Goal: Task Accomplishment & Management: Manage account settings

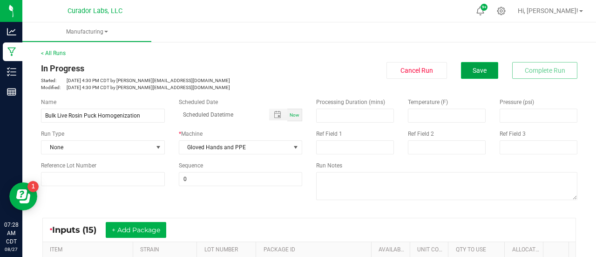
click at [473, 65] on button "Save" at bounding box center [479, 70] width 37 height 17
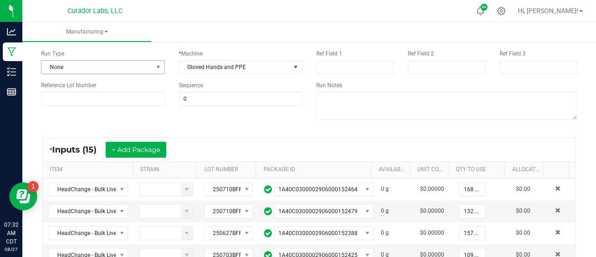
scroll to position [93, 0]
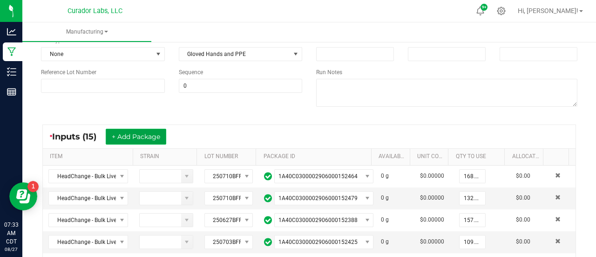
click at [118, 133] on button "+ Add Package" at bounding box center [136, 136] width 61 height 16
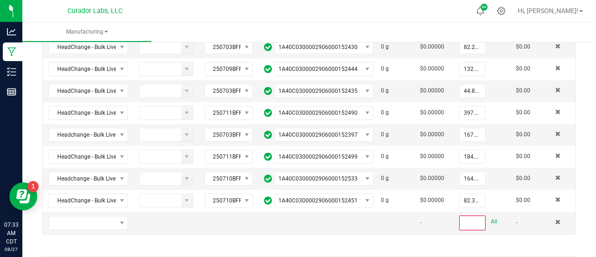
scroll to position [376, 0]
click at [98, 216] on span "NO DATA FOUND" at bounding box center [82, 222] width 67 height 13
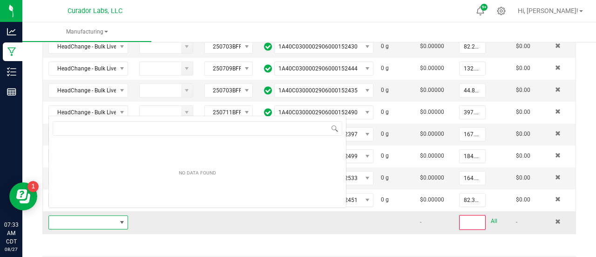
scroll to position [14, 76]
type input "Headchange - Bulk Live Rosin Pucks - Papa Burger"
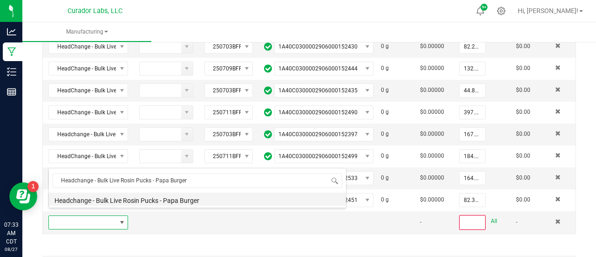
click at [105, 199] on li "Headchange - Bulk Live Rosin Pucks - Papa Burger" at bounding box center [197, 198] width 297 height 13
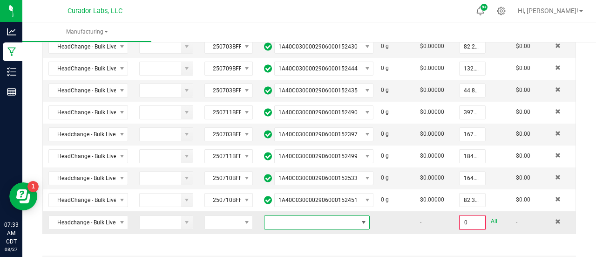
click at [294, 216] on span at bounding box center [310, 222] width 93 height 13
click at [293, 198] on li "1A40C0300002906000152555" at bounding box center [310, 198] width 102 height 16
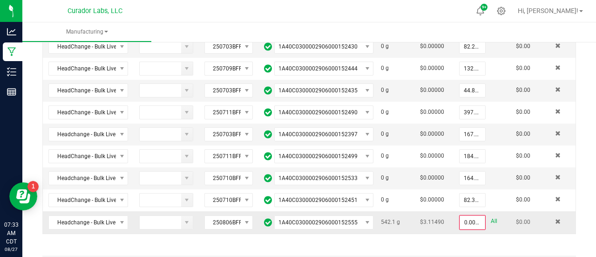
click at [491, 215] on link "All" at bounding box center [494, 221] width 7 height 13
type input "542.1000 g"
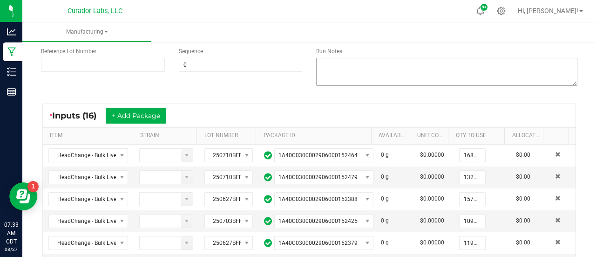
scroll to position [0, 0]
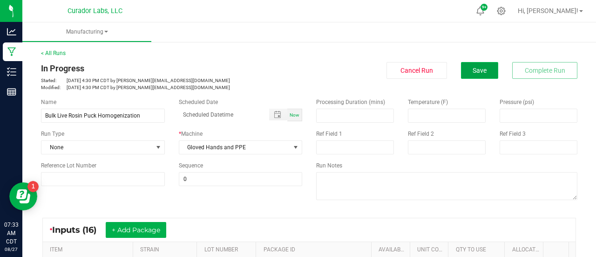
click at [464, 68] on button "Save" at bounding box center [479, 70] width 37 height 17
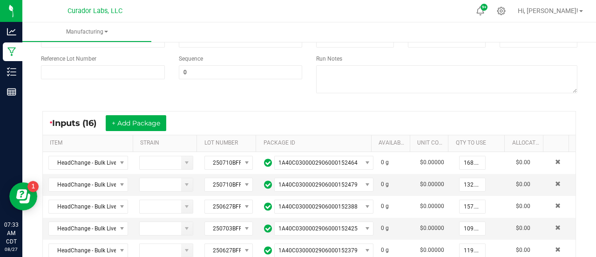
scroll to position [110, 0]
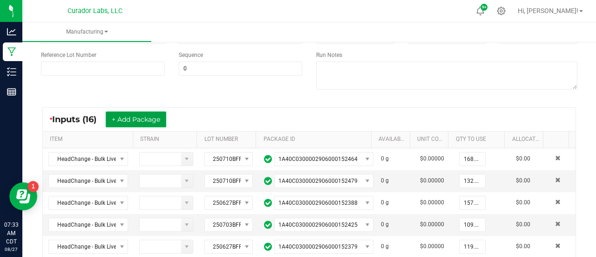
click at [137, 112] on button "+ Add Package" at bounding box center [136, 119] width 61 height 16
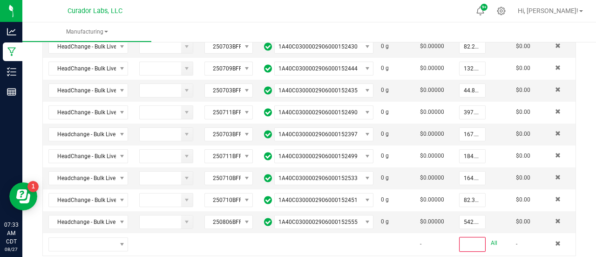
scroll to position [453, 0]
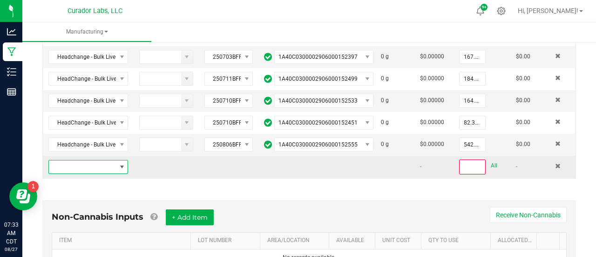
click at [118, 163] on span "NO DATA FOUND" at bounding box center [121, 166] width 7 height 7
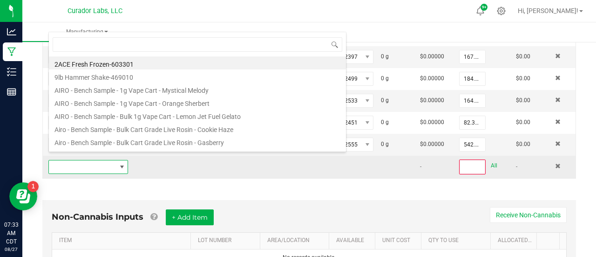
scroll to position [14, 76]
type input "Headchange - Bulk Live Rosin Pucks - Dark Rainbow"
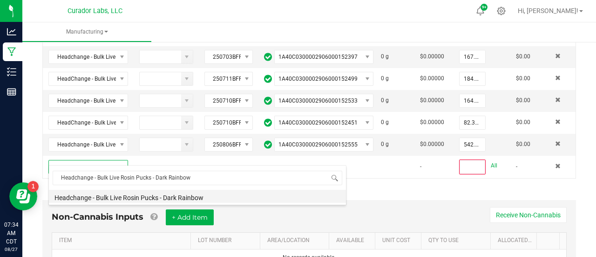
click at [132, 193] on li "Headchange - Bulk Live Rosin Pucks - Dark Rainbow" at bounding box center [197, 195] width 297 height 13
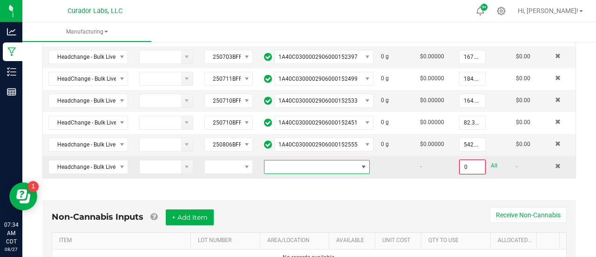
click at [283, 163] on span at bounding box center [310, 166] width 93 height 13
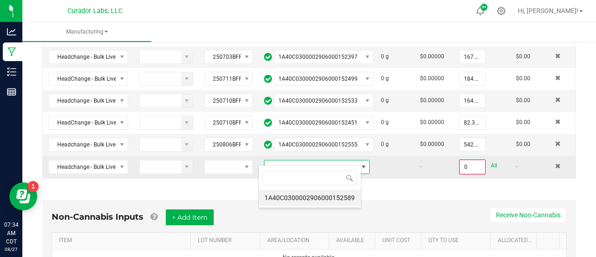
scroll to position [14, 102]
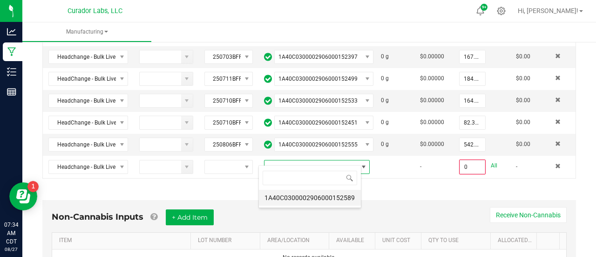
click at [283, 198] on li "1A40C0300002906000152589" at bounding box center [310, 197] width 102 height 16
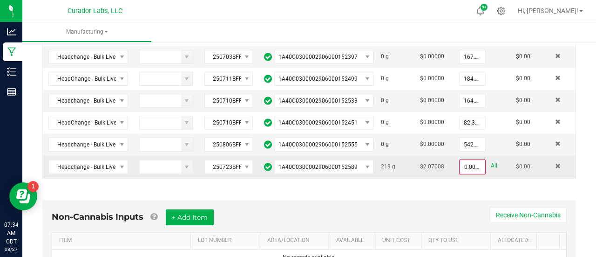
click at [491, 159] on link "All" at bounding box center [494, 165] width 7 height 13
type input "219.0000 g"
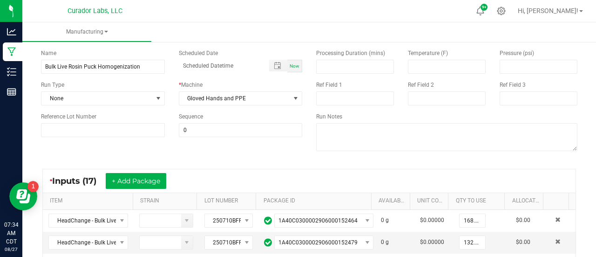
scroll to position [0, 0]
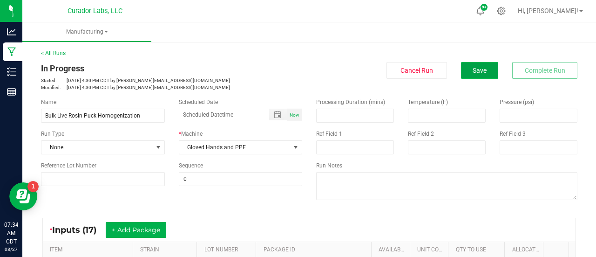
click at [464, 67] on button "Save" at bounding box center [479, 70] width 37 height 17
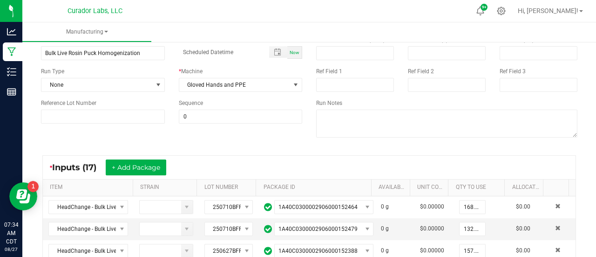
scroll to position [69, 0]
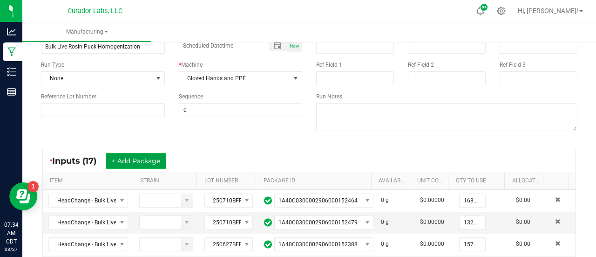
click at [154, 155] on button "+ Add Package" at bounding box center [136, 161] width 61 height 16
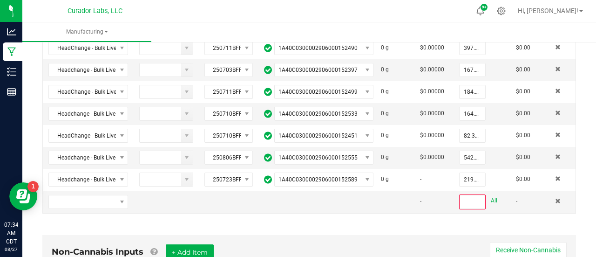
scroll to position [441, 0]
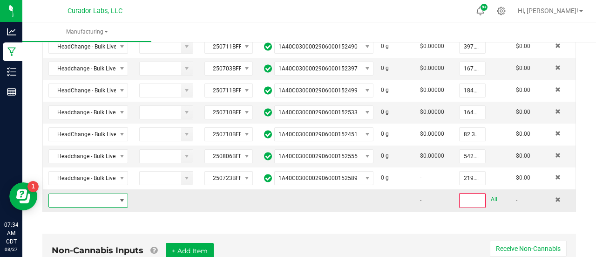
click at [118, 196] on span "NO DATA FOUND" at bounding box center [121, 199] width 7 height 7
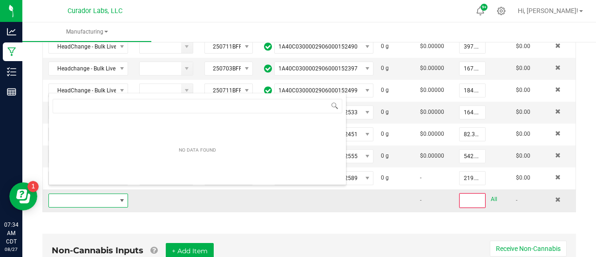
scroll to position [14, 76]
type input "Headchange - Bulk Live Rosin Pucks - Papa Burger"
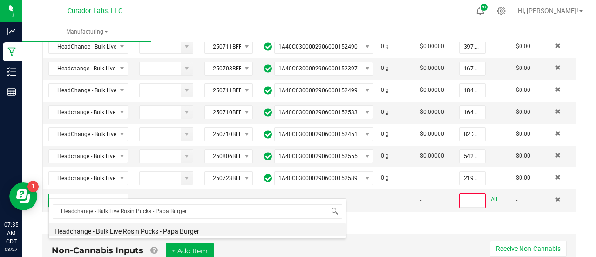
click at [114, 229] on li "Headchange - Bulk Live Rosin Pucks - Papa Burger" at bounding box center [197, 229] width 297 height 13
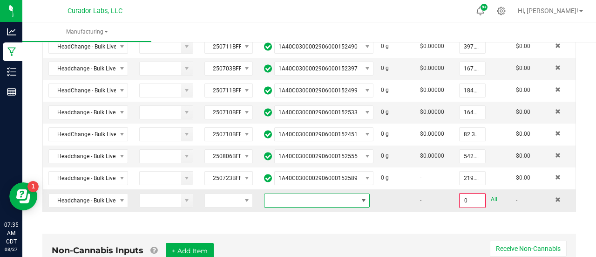
click at [338, 194] on span at bounding box center [310, 200] width 93 height 13
click at [331, 230] on li "1A40C0300002906000152557" at bounding box center [310, 231] width 102 height 16
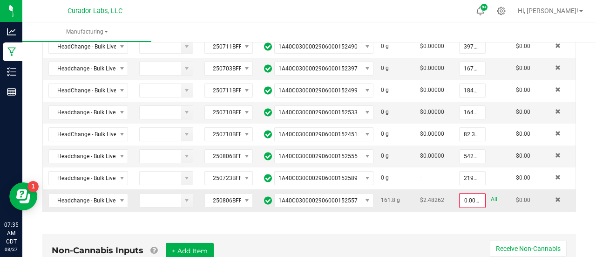
click at [491, 193] on link "All" at bounding box center [494, 199] width 7 height 13
type input "161.8000 g"
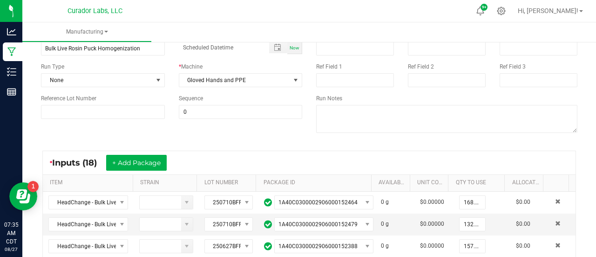
scroll to position [0, 0]
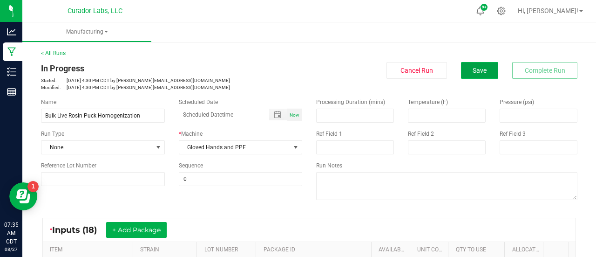
click at [473, 69] on span "Save" at bounding box center [480, 70] width 14 height 7
click at [135, 229] on button "+ Add Package" at bounding box center [136, 230] width 61 height 16
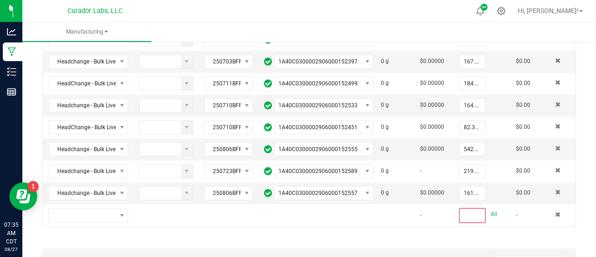
scroll to position [449, 0]
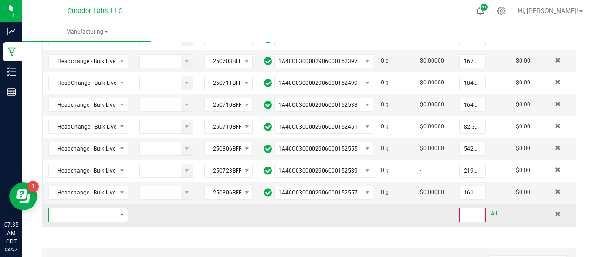
click at [111, 208] on span "NO DATA FOUND" at bounding box center [82, 214] width 67 height 13
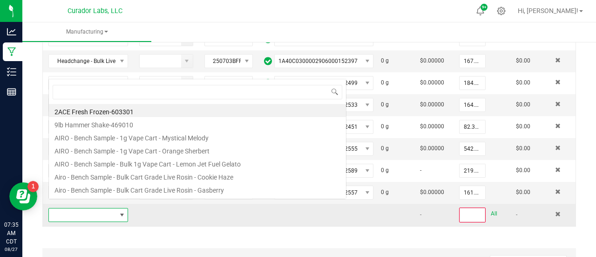
scroll to position [14, 76]
type input "HeadChange - Bulk Live Rosin Pucks - Ghost Train Haze"
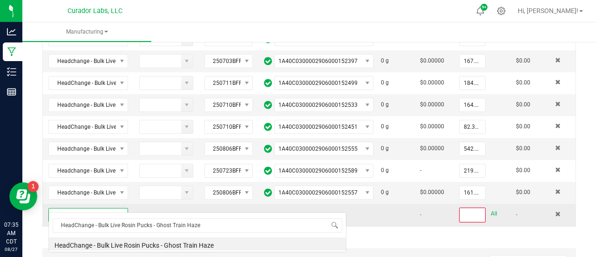
scroll to position [0, 0]
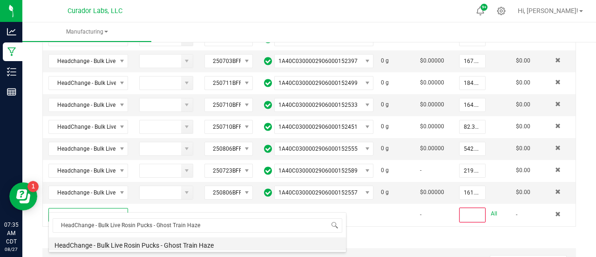
click at [142, 243] on li "HeadChange - Bulk Live Rosin Pucks - Ghost Train Haze" at bounding box center [197, 243] width 297 height 13
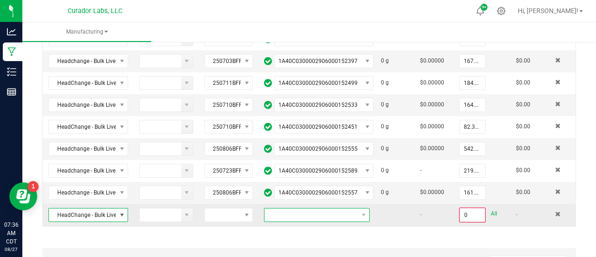
click at [303, 208] on span at bounding box center [310, 214] width 93 height 13
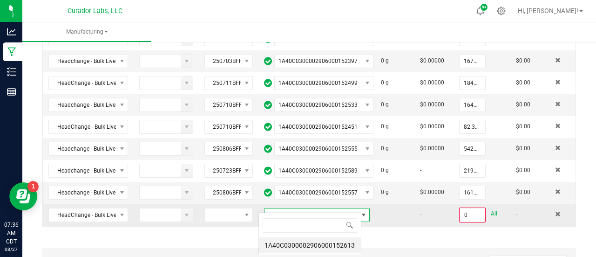
scroll to position [14, 102]
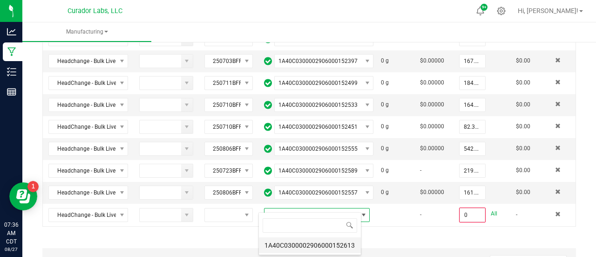
click at [298, 247] on li "1A40C0300002906000152613" at bounding box center [310, 245] width 102 height 16
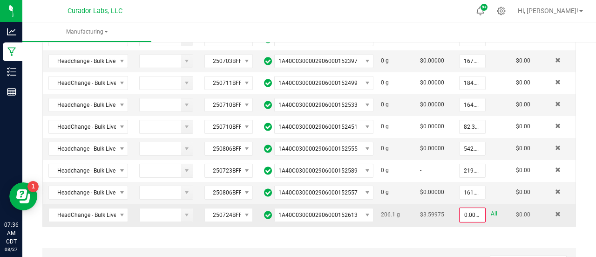
click at [491, 207] on link "All" at bounding box center [494, 213] width 7 height 13
type input "206.1000 g"
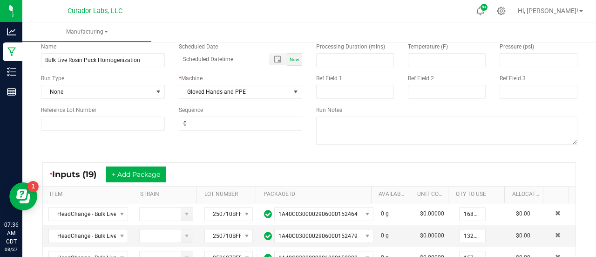
scroll to position [0, 0]
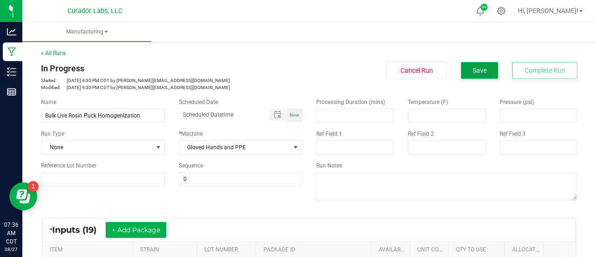
click at [471, 66] on button "Save" at bounding box center [479, 70] width 37 height 17
click at [131, 233] on button "+ Add Package" at bounding box center [136, 230] width 61 height 16
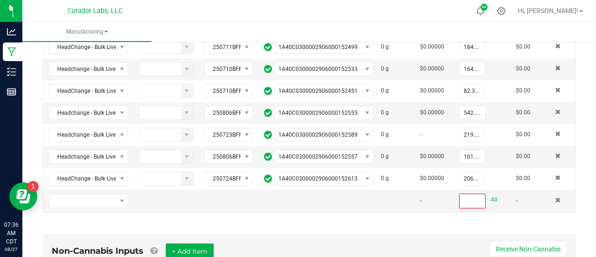
scroll to position [486, 0]
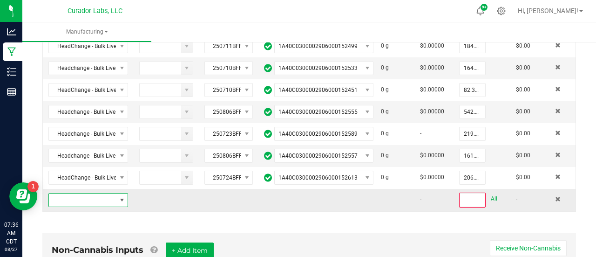
click at [113, 193] on span "NO DATA FOUND" at bounding box center [82, 199] width 67 height 13
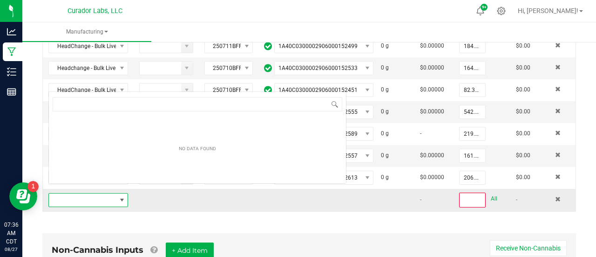
scroll to position [14, 76]
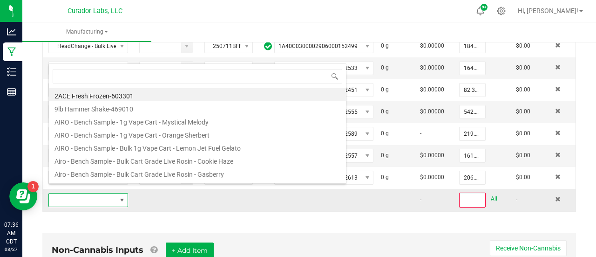
type input "Headchange - Bulk Live Rosin Pucks - Dark Rainbow"
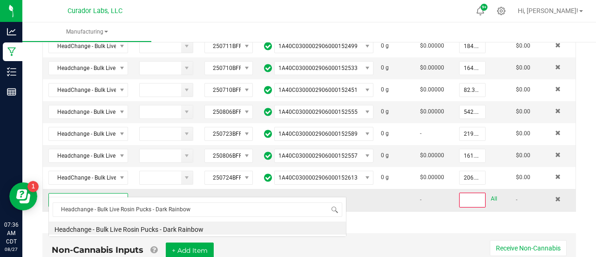
scroll to position [0, 0]
click at [116, 225] on li "Headchange - Bulk Live Rosin Pucks - Dark Rainbow" at bounding box center [197, 227] width 297 height 13
type input "0"
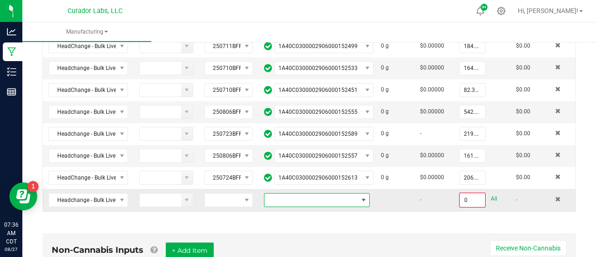
click at [280, 193] on span "NO DATA FOUND" at bounding box center [310, 199] width 93 height 13
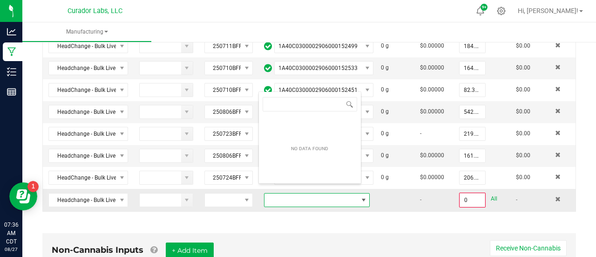
scroll to position [14, 101]
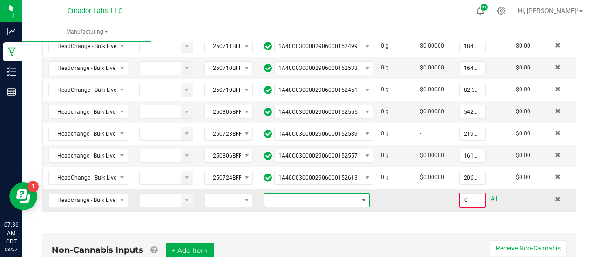
click at [294, 193] on span "NO DATA FOUND" at bounding box center [310, 199] width 93 height 13
click at [555, 196] on span at bounding box center [558, 199] width 6 height 6
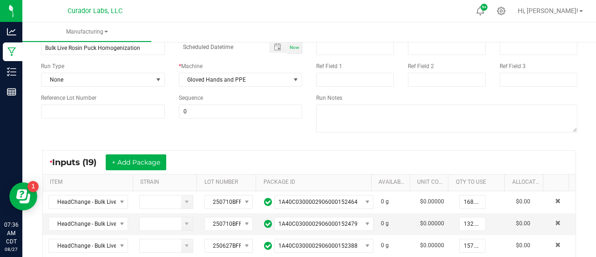
scroll to position [51, 0]
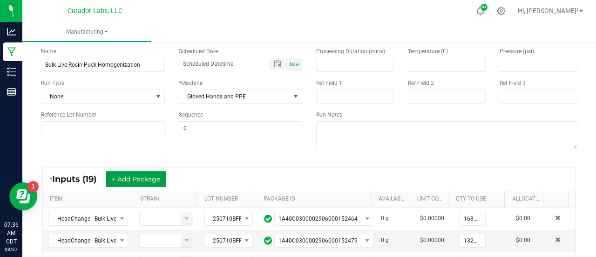
click at [140, 178] on button "+ Add Package" at bounding box center [136, 179] width 61 height 16
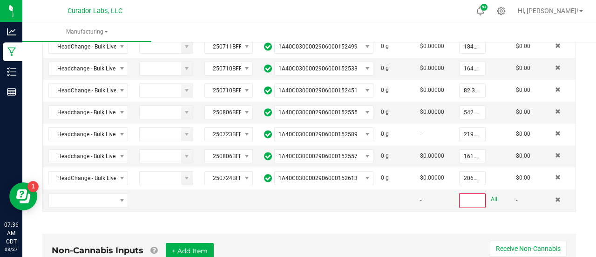
scroll to position [486, 0]
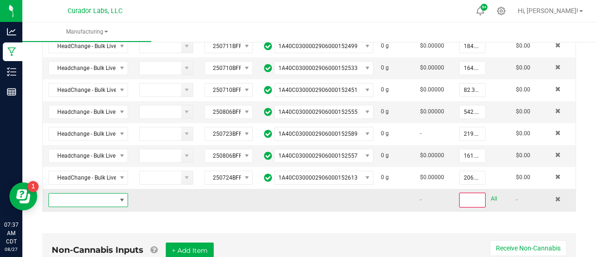
click at [104, 193] on span "NO DATA FOUND" at bounding box center [82, 199] width 67 height 13
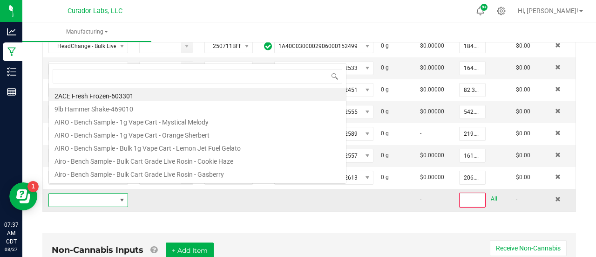
scroll to position [14, 76]
type input "Headchange - Bulk Live Rosin Pucks - Dark Rainbow"
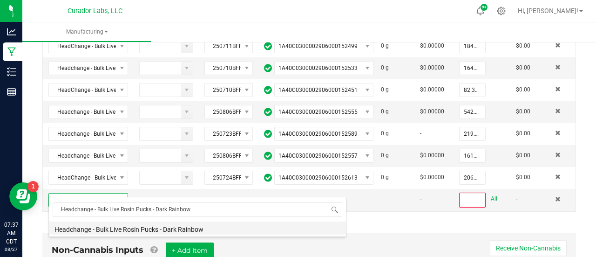
click at [105, 225] on li "Headchange - Bulk Live Rosin Pucks - Dark Rainbow" at bounding box center [197, 227] width 297 height 13
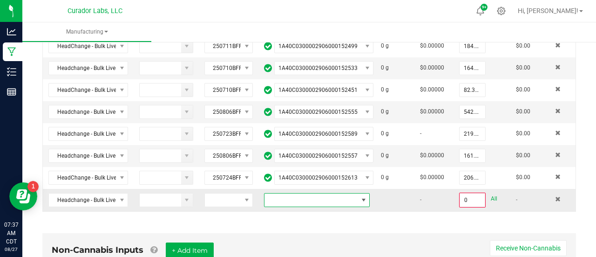
click at [287, 193] on span at bounding box center [310, 199] width 93 height 13
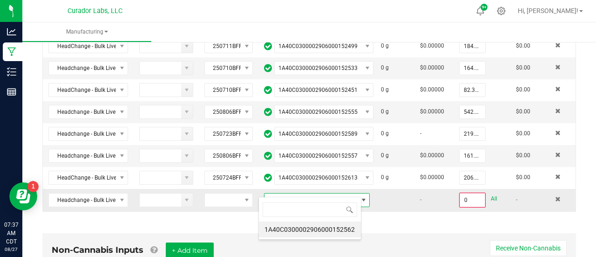
scroll to position [14, 102]
click at [288, 231] on li "1A40C0300002906000152562" at bounding box center [310, 229] width 102 height 16
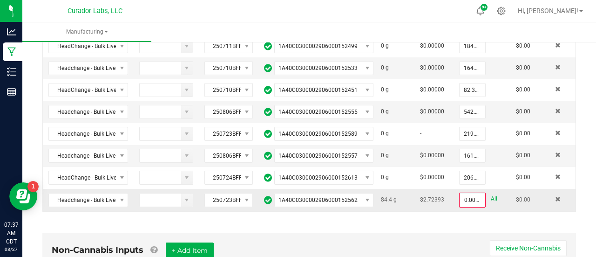
click at [491, 192] on link "All" at bounding box center [494, 198] width 7 height 13
type input "84.4000 g"
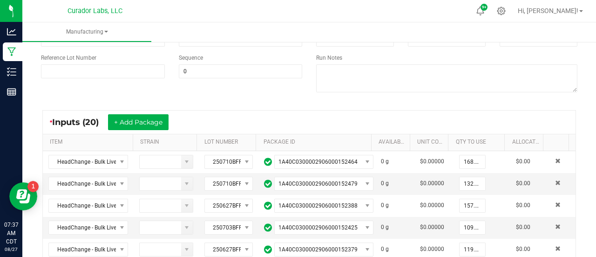
scroll to position [0, 0]
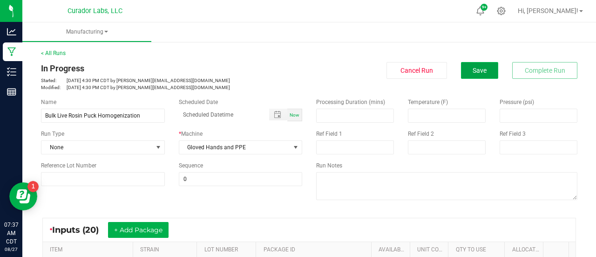
click at [473, 70] on span "Save" at bounding box center [480, 70] width 14 height 7
click at [153, 229] on button "+ Add Package" at bounding box center [138, 230] width 61 height 16
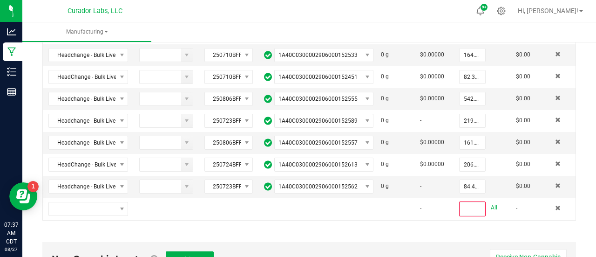
scroll to position [506, 0]
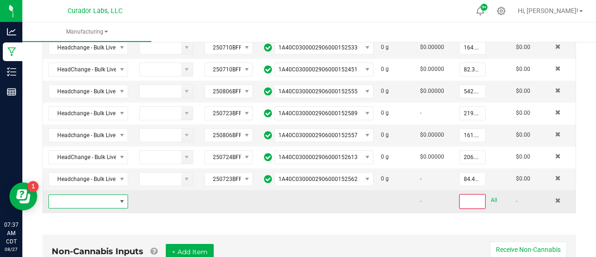
click at [100, 195] on span "NO DATA FOUND" at bounding box center [82, 201] width 67 height 13
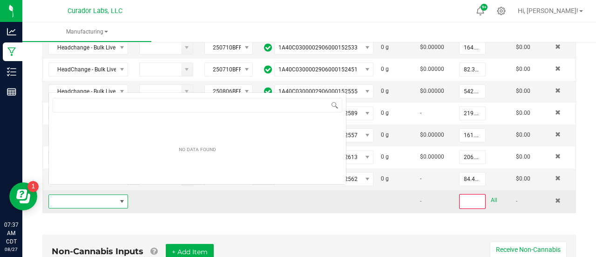
scroll to position [14, 76]
type input "Headchange - Bulk Live Rosin Pucks - Grease Monkey"
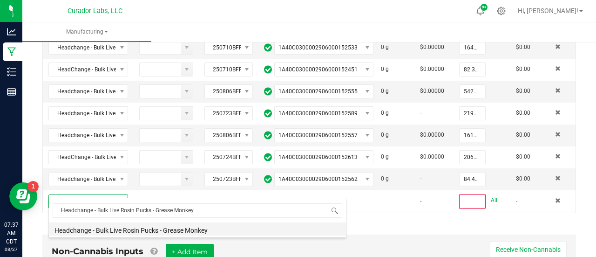
click at [99, 227] on li "Headchange - Bulk Live Rosin Pucks - Grease Monkey" at bounding box center [197, 228] width 297 height 13
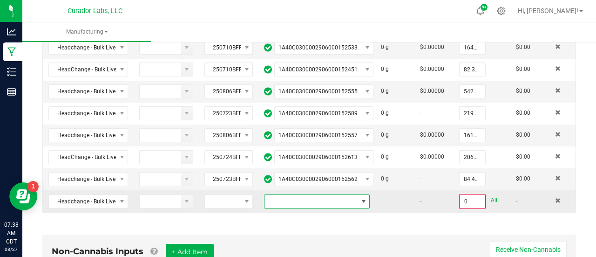
click at [288, 195] on span at bounding box center [310, 201] width 93 height 13
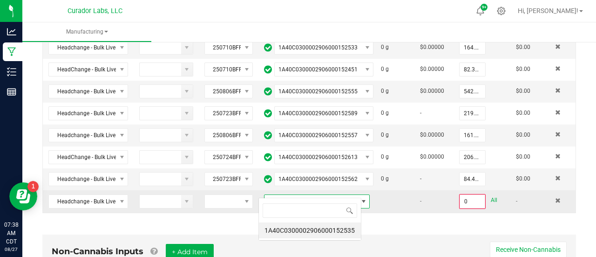
scroll to position [14, 102]
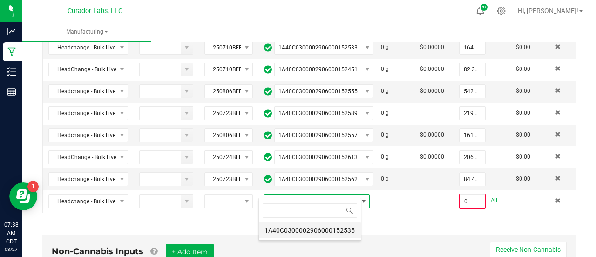
click at [289, 232] on li "1A40C0300002906000152535" at bounding box center [310, 230] width 102 height 16
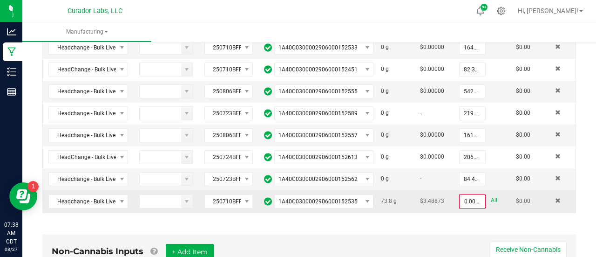
click at [491, 194] on link "All" at bounding box center [494, 200] width 7 height 13
type input "73.8000 g"
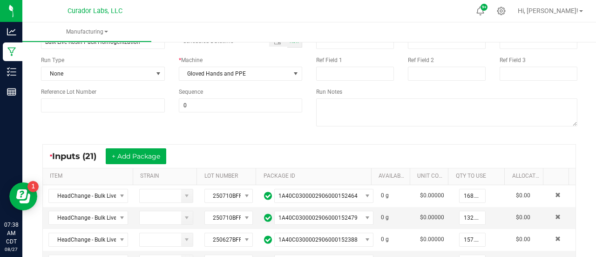
scroll to position [0, 0]
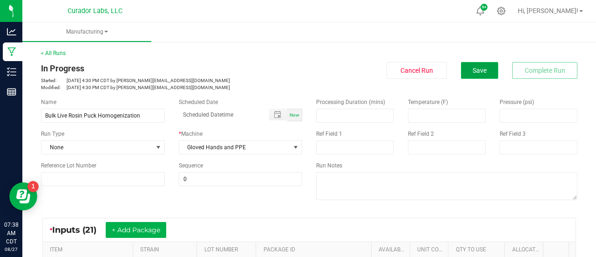
click at [478, 71] on span "Save" at bounding box center [480, 70] width 14 height 7
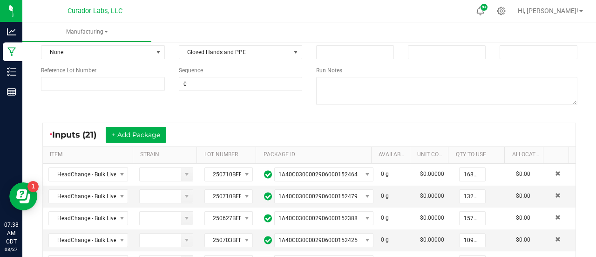
scroll to position [92, 0]
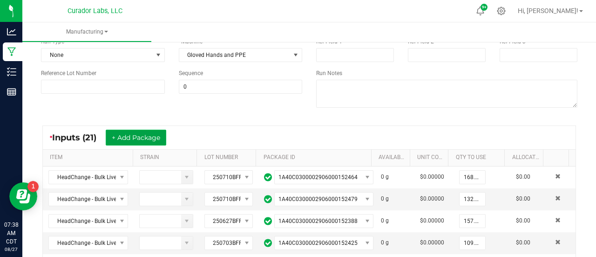
click at [117, 136] on button "+ Add Package" at bounding box center [136, 137] width 61 height 16
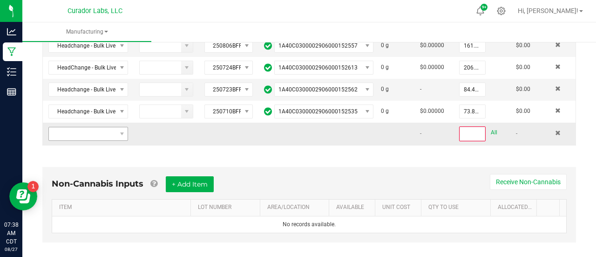
scroll to position [596, 0]
click at [107, 127] on span "NO DATA FOUND" at bounding box center [82, 133] width 67 height 13
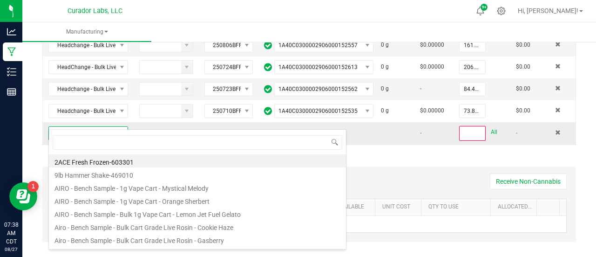
scroll to position [14, 76]
type input "Headchange - Bulk Live Rosin Pucks - Papa Burger"
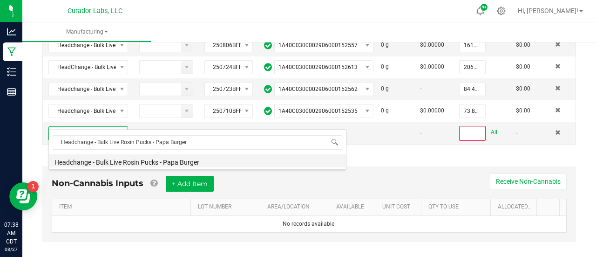
click at [140, 165] on li "Headchange - Bulk Live Rosin Pucks - Papa Burger" at bounding box center [197, 160] width 297 height 13
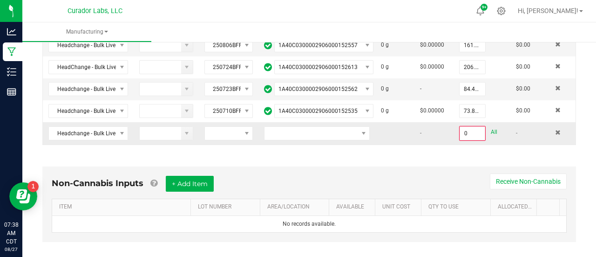
click at [304, 130] on td at bounding box center [316, 133] width 117 height 22
click at [301, 127] on span at bounding box center [310, 133] width 93 height 13
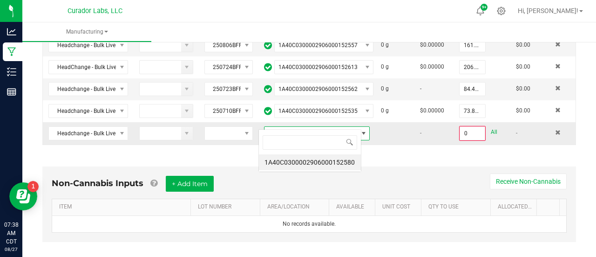
scroll to position [14, 102]
click at [299, 162] on li "1A40C0300002906000152580" at bounding box center [310, 162] width 102 height 16
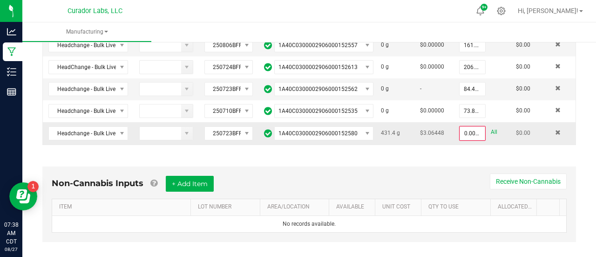
click at [491, 126] on link "All" at bounding box center [494, 132] width 7 height 13
type input "431.4000 g"
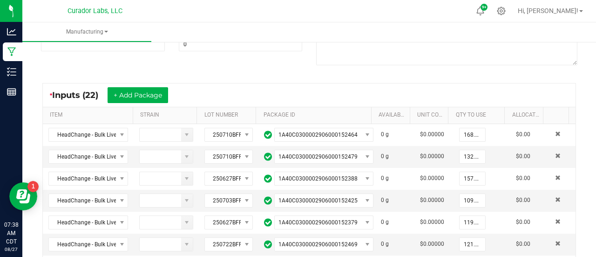
scroll to position [0, 0]
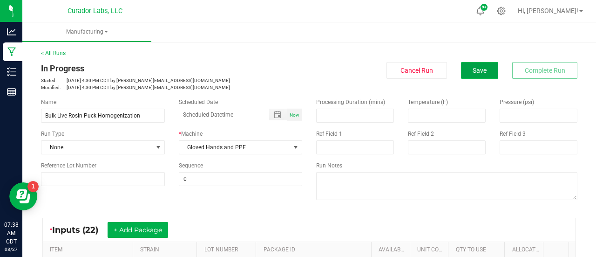
click at [469, 74] on button "Save" at bounding box center [479, 70] width 37 height 17
click at [123, 224] on button "+ Add Package" at bounding box center [138, 230] width 61 height 16
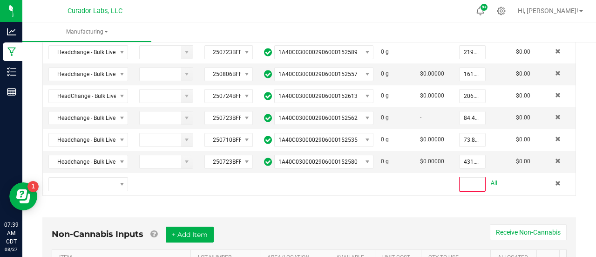
scroll to position [563, 0]
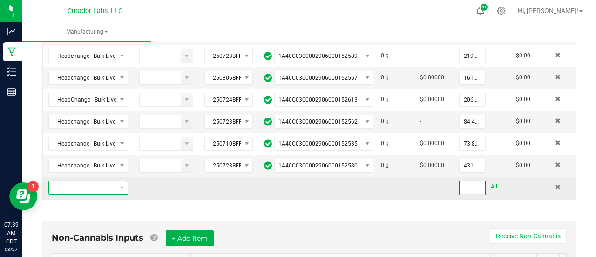
click at [98, 181] on span "NO DATA FOUND" at bounding box center [82, 187] width 67 height 13
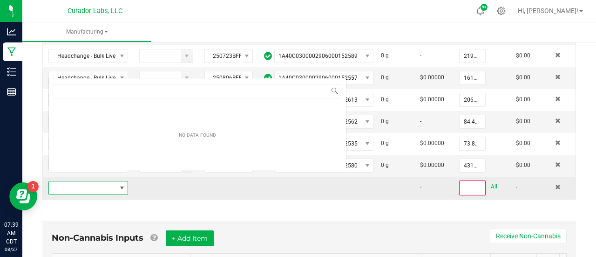
scroll to position [14, 76]
type input "HeadChange - Bulk Live Rosin Pucks - Tallymon"
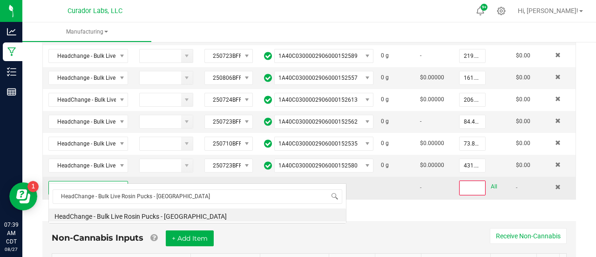
scroll to position [0, 0]
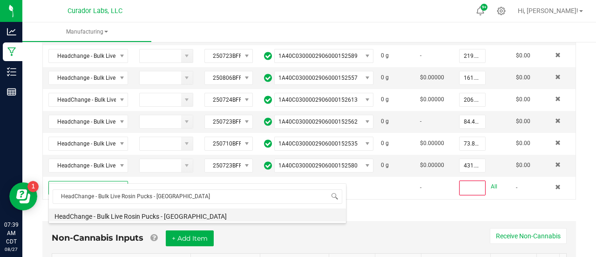
click at [207, 217] on li "HeadChange - Bulk Live Rosin Pucks - Tallymon" at bounding box center [197, 214] width 297 height 13
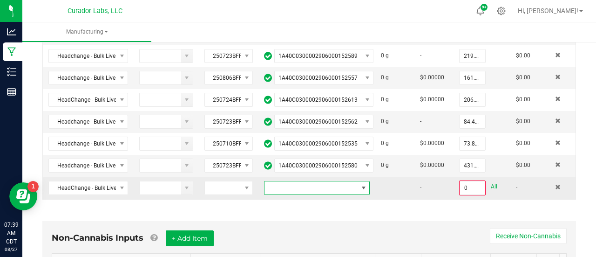
click at [348, 181] on span at bounding box center [310, 187] width 93 height 13
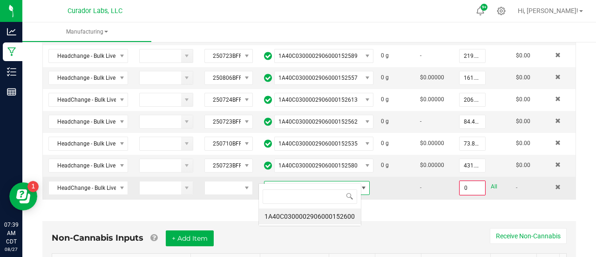
scroll to position [14, 102]
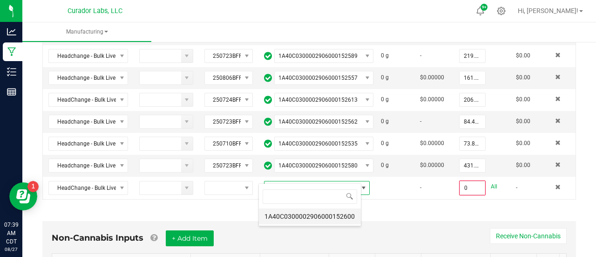
click at [342, 214] on li "1A40C0300002906000152600" at bounding box center [310, 216] width 102 height 16
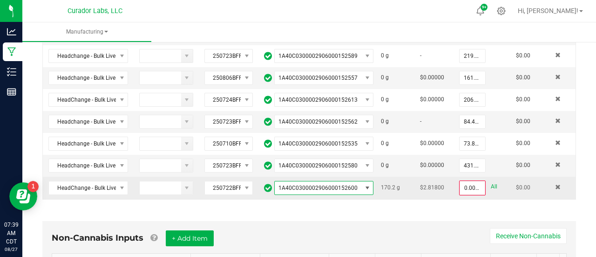
click at [491, 180] on link "All" at bounding box center [494, 186] width 7 height 13
type input "170.2000 g"
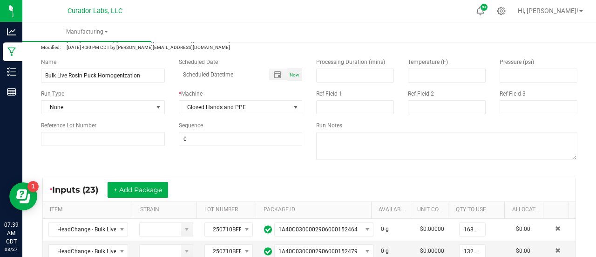
scroll to position [0, 0]
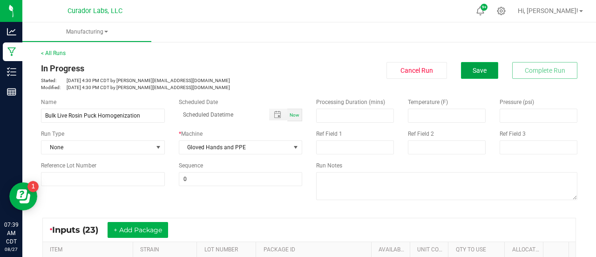
click at [473, 74] on span "Save" at bounding box center [480, 70] width 14 height 7
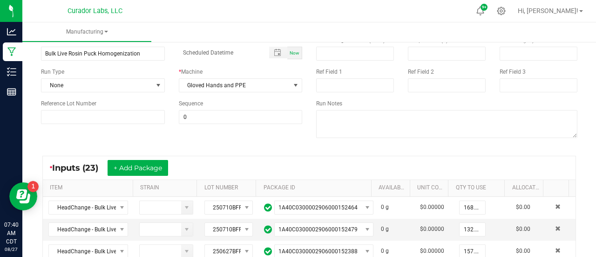
scroll to position [72, 0]
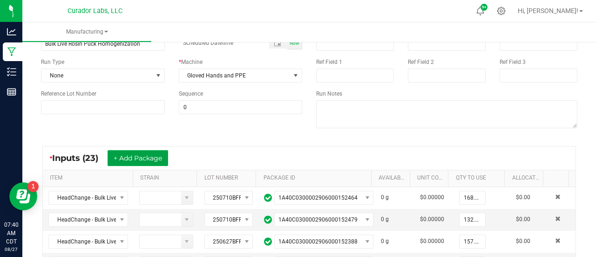
click at [145, 158] on button "+ Add Package" at bounding box center [138, 158] width 61 height 16
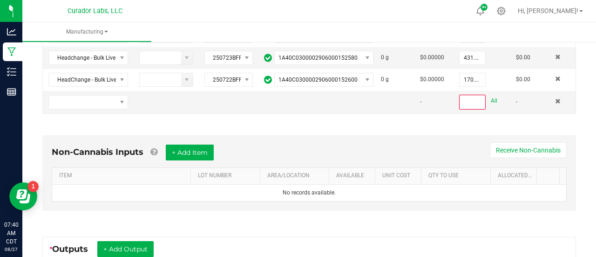
scroll to position [668, 0]
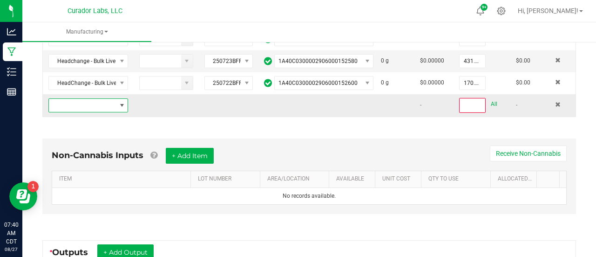
click at [89, 99] on span "NO DATA FOUND" at bounding box center [82, 105] width 67 height 13
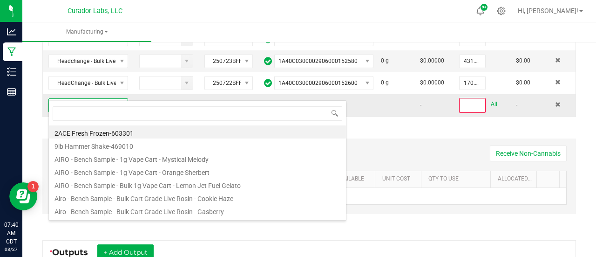
scroll to position [14, 76]
type input "HeadChange - Bulk Live Rosin Pucks - Super Boof"
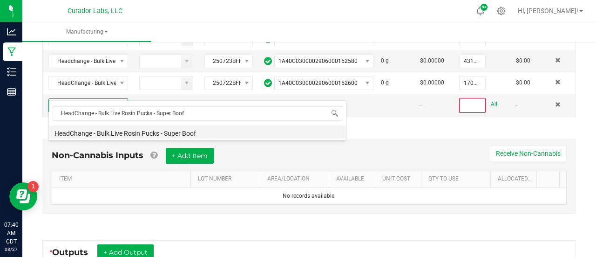
click at [113, 135] on li "HeadChange - Bulk Live Rosin Pucks - Super Boof" at bounding box center [197, 131] width 297 height 13
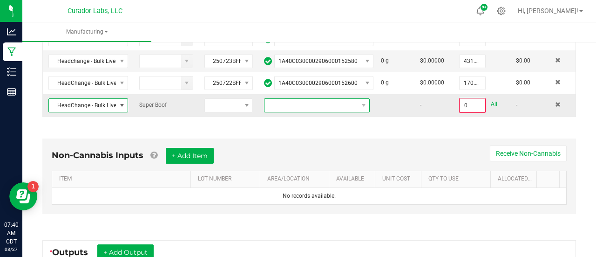
click at [274, 99] on span at bounding box center [310, 105] width 93 height 13
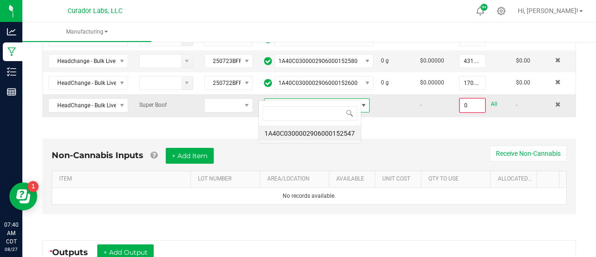
scroll to position [14, 102]
click at [282, 132] on li "1A40C0300002906000152547" at bounding box center [310, 133] width 102 height 16
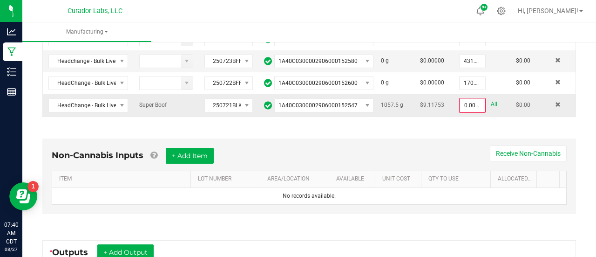
click at [491, 98] on link "All" at bounding box center [494, 104] width 7 height 13
type input "1057.5000 g"
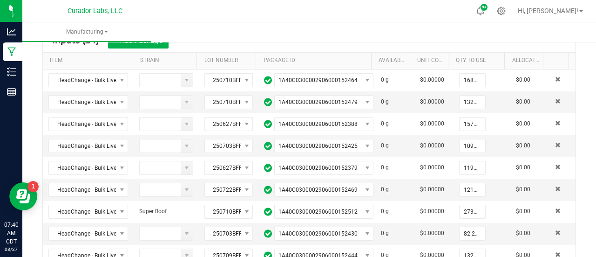
scroll to position [0, 0]
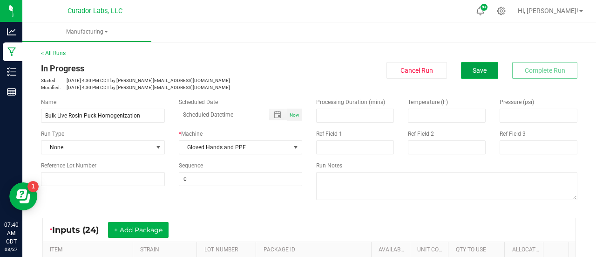
click at [463, 75] on button "Save" at bounding box center [479, 70] width 37 height 17
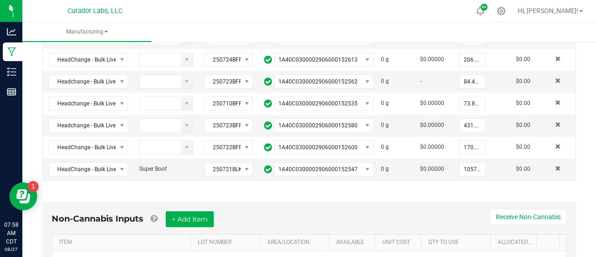
scroll to position [603, 0]
click at [311, 189] on div "Non-Cannabis Inputs + Add Item Receive Non-Cannabis ITEM LOT NUMBER AREA/LOCATI…" at bounding box center [309, 242] width 550 height 106
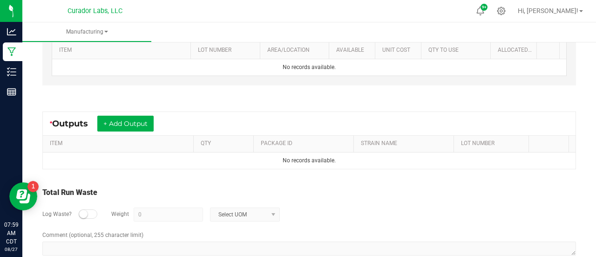
scroll to position [797, 0]
click at [126, 114] on button "+ Add Output" at bounding box center [125, 122] width 56 height 16
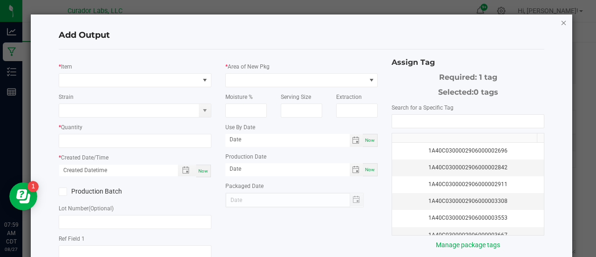
click at [560, 23] on icon "button" at bounding box center [563, 22] width 7 height 11
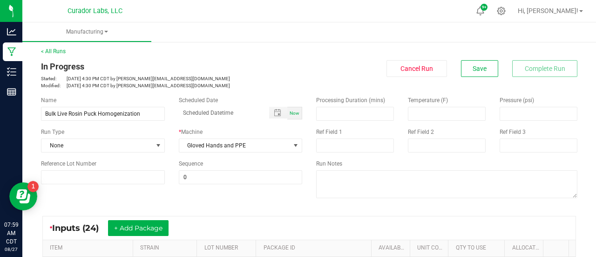
scroll to position [0, 0]
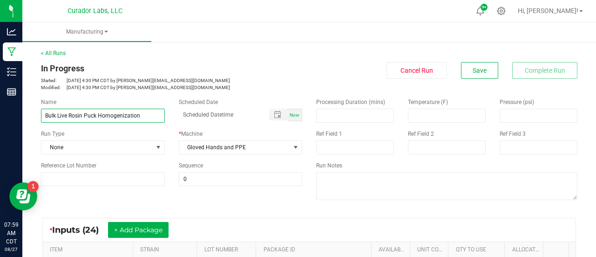
click at [150, 117] on input "Bulk Live Rosin Puck Homogenization" at bounding box center [103, 115] width 124 height 14
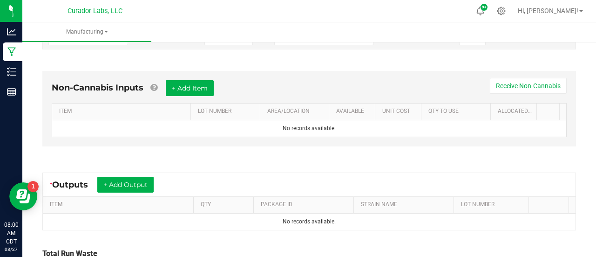
scroll to position [746, 0]
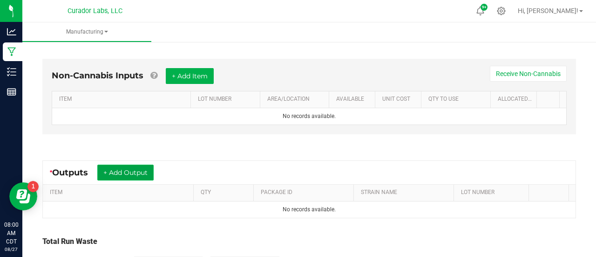
click at [145, 164] on button "+ Add Output" at bounding box center [125, 172] width 56 height 16
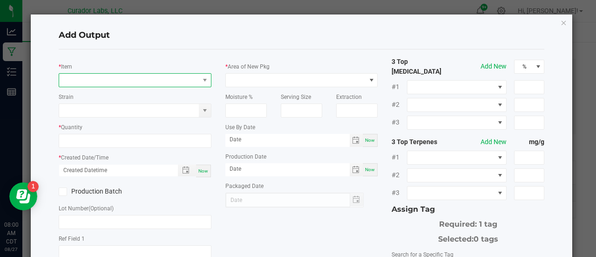
click at [75, 76] on span "NO DATA FOUND" at bounding box center [129, 80] width 140 height 13
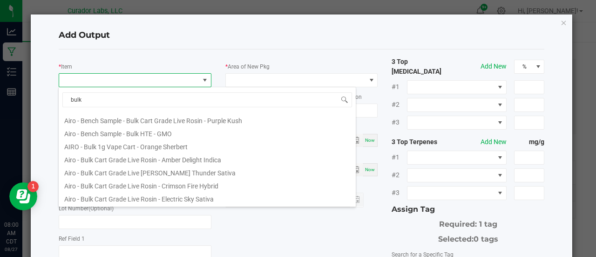
scroll to position [0, 0]
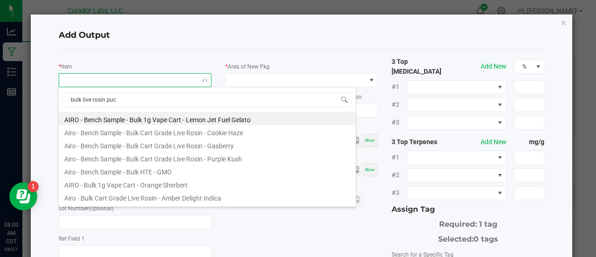
type input "bulk live rosin puck"
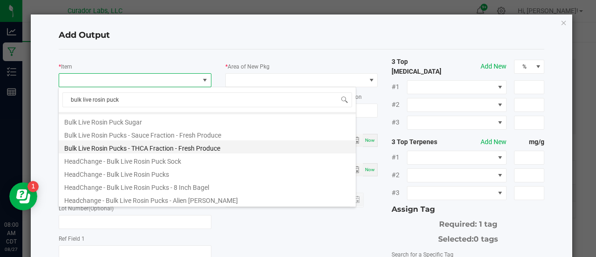
scroll to position [12, 0]
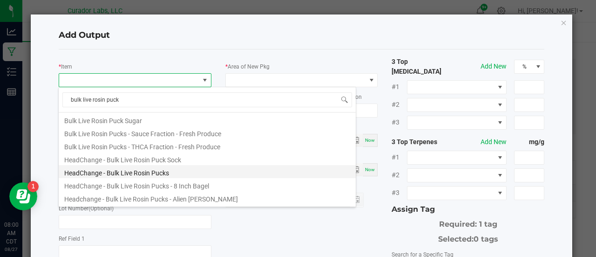
click at [184, 173] on li "HeadChange - Bulk Live Rosin Pucks" at bounding box center [207, 171] width 297 height 13
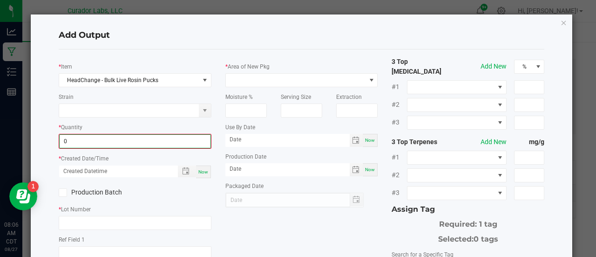
click at [144, 140] on input "0" at bounding box center [135, 141] width 151 height 13
type input "5283.4900 g"
click at [203, 171] on span "Now" at bounding box center [203, 170] width 10 height 5
type input "08/27/2025 8:07 AM"
type input "[DATE]"
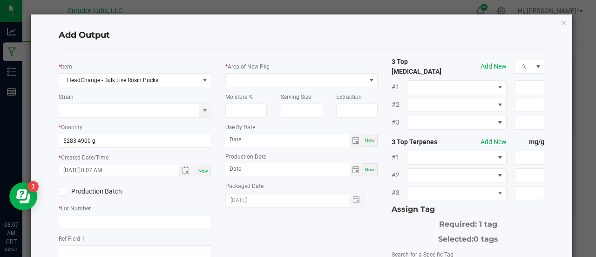
click at [108, 194] on label "Production Batch" at bounding box center [93, 191] width 69 height 10
click at [0, 0] on input "Production Batch" at bounding box center [0, 0] width 0 height 0
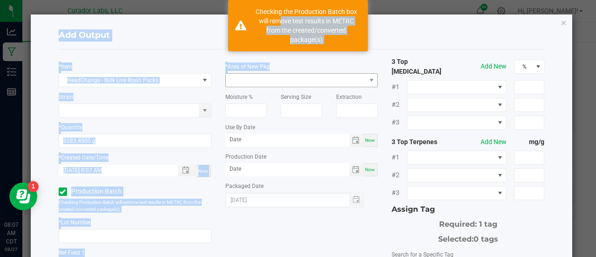
drag, startPoint x: 273, startPoint y: 18, endPoint x: 259, endPoint y: 80, distance: 63.5
click at [259, 80] on body "Analytics Manufacturing Inventory Reports 08:07 AM CDT 08/27/2025 08/27 Curador…" at bounding box center [298, 128] width 596 height 257
click at [259, 80] on span at bounding box center [296, 80] width 140 height 13
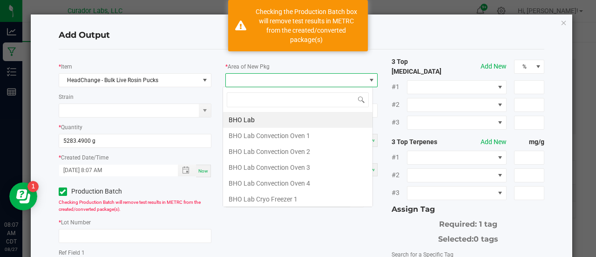
scroll to position [14, 150]
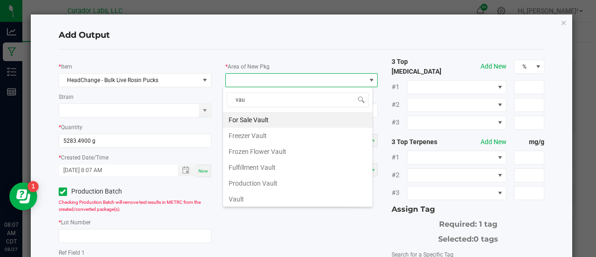
type input "vaul"
click at [258, 149] on li "Frozen Flower Vault" at bounding box center [297, 151] width 149 height 16
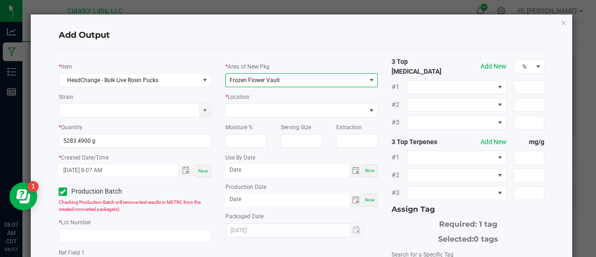
click at [262, 86] on span "Frozen Flower Vault" at bounding box center [301, 80] width 153 height 14
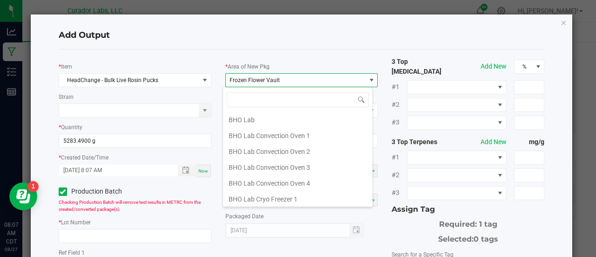
scroll to position [434, 0]
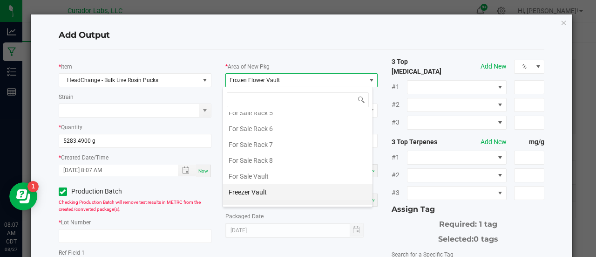
click at [243, 184] on li "Freezer Vault" at bounding box center [297, 192] width 149 height 16
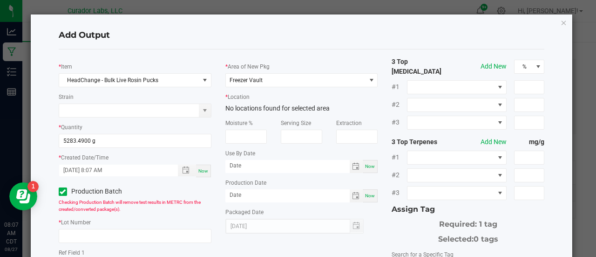
click at [349, 110] on div "No locations found for selected area" at bounding box center [301, 108] width 153 height 10
click at [253, 81] on span "Freezer Vault" at bounding box center [246, 80] width 33 height 7
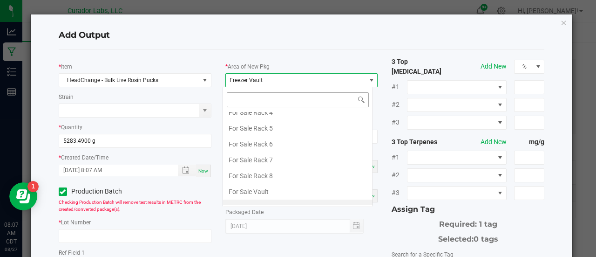
scroll to position [14, 150]
drag, startPoint x: 267, startPoint y: 143, endPoint x: 260, endPoint y: 112, distance: 31.6
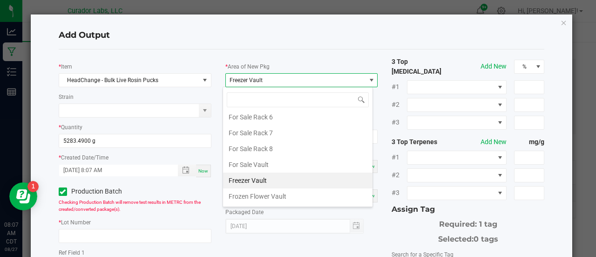
scroll to position [446, 0]
click at [275, 188] on li "Frozen Flower Vault" at bounding box center [297, 196] width 149 height 16
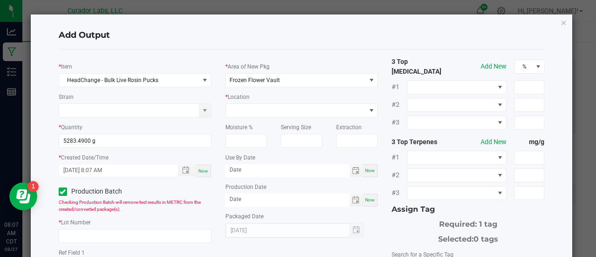
click at [366, 167] on div "Now" at bounding box center [370, 170] width 15 height 13
click at [247, 172] on input "[DATE]" at bounding box center [287, 170] width 124 height 12
type input "08/27/2026"
click at [255, 104] on span at bounding box center [296, 110] width 140 height 13
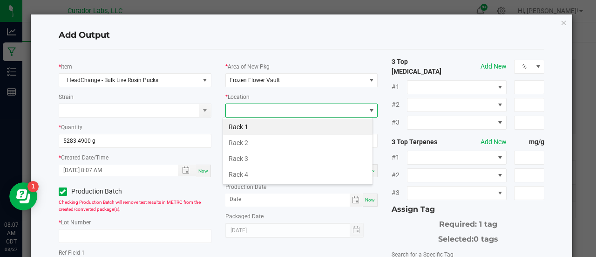
scroll to position [14, 150]
click at [254, 127] on li "Rack 1" at bounding box center [297, 127] width 149 height 16
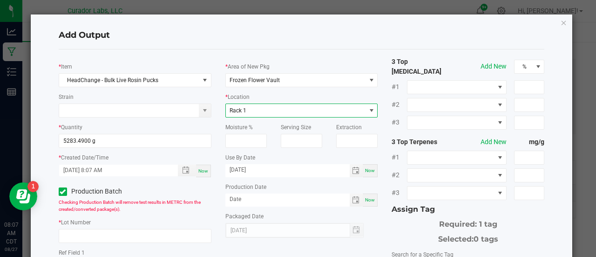
click at [365, 201] on span "Now" at bounding box center [370, 199] width 10 height 5
type input "[DATE]"
click at [371, 232] on div "[DATE]" at bounding box center [301, 230] width 153 height 15
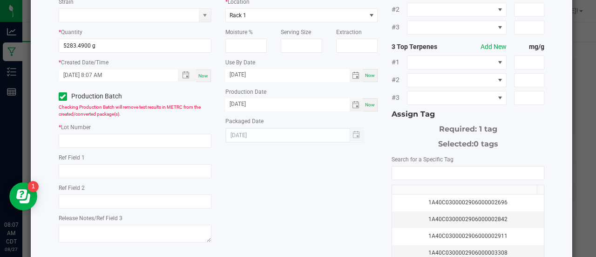
scroll to position [96, 0]
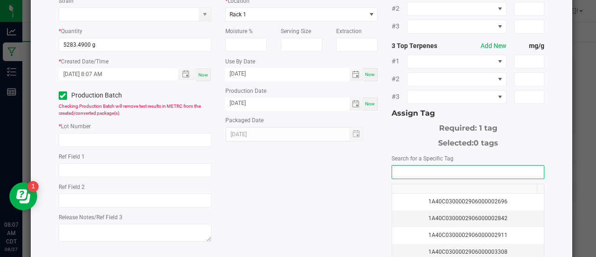
click at [399, 165] on input "NO DATA FOUND" at bounding box center [468, 171] width 152 height 13
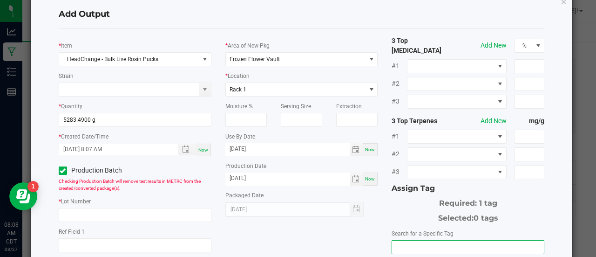
scroll to position [21, 0]
click at [392, 240] on input "NO DATA FOUND" at bounding box center [468, 246] width 152 height 13
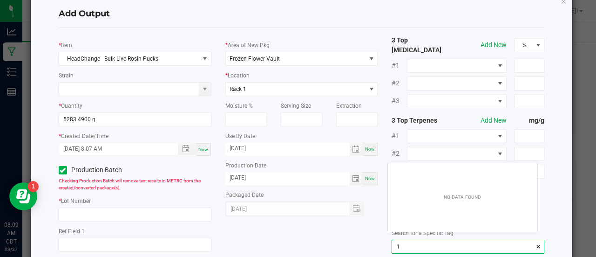
scroll to position [13, 150]
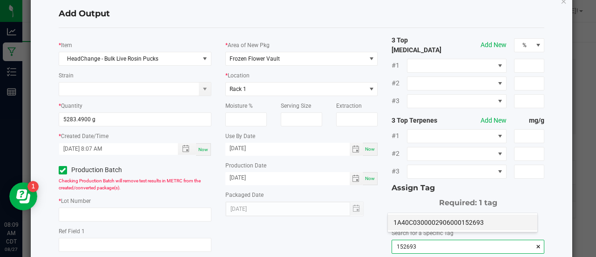
click at [397, 222] on li "1A40C0300002906000152693" at bounding box center [462, 222] width 149 height 16
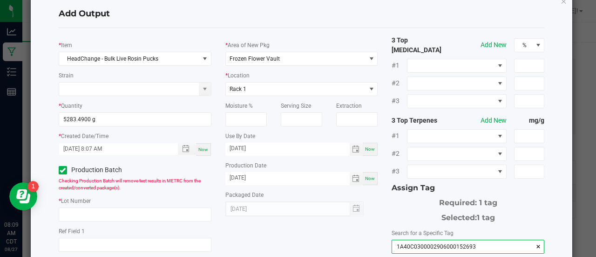
type input "1A40C0300002906000152693"
click at [313, 244] on div "* Item HeadChange - Bulk Live Rosin Pucks Strain * Quantity 5283.4900 g * Creat…" at bounding box center [302, 204] width 500 height 339
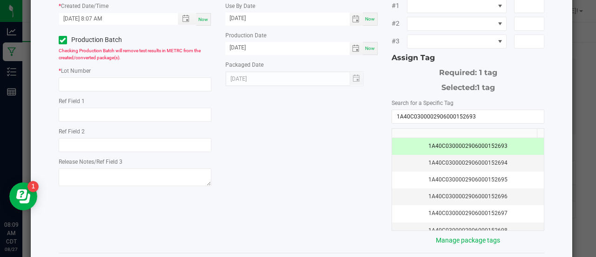
scroll to position [163, 0]
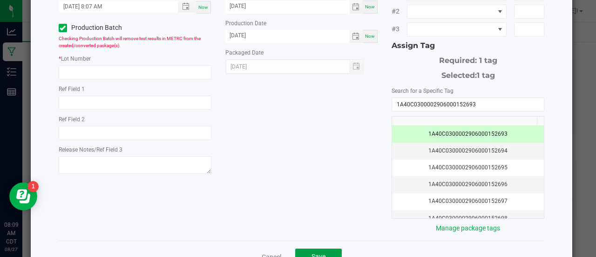
click at [313, 252] on span "Save" at bounding box center [318, 255] width 14 height 7
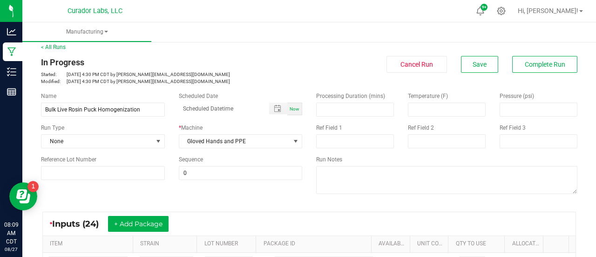
scroll to position [0, 0]
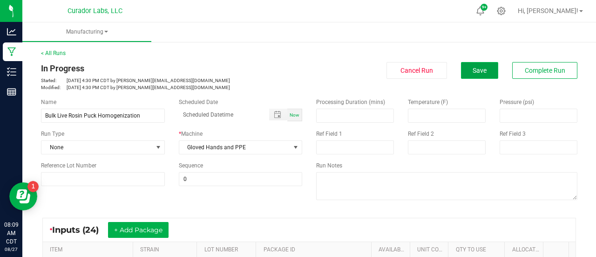
click at [474, 70] on span "Save" at bounding box center [480, 70] width 14 height 7
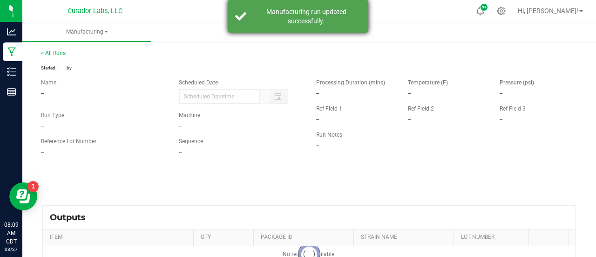
click at [349, 14] on div "Manufacturing run updated successfully." at bounding box center [305, 16] width 109 height 19
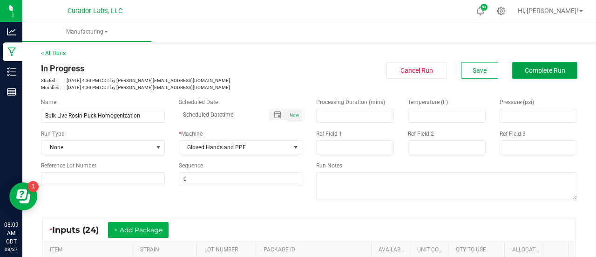
click at [527, 68] on span "Complete Run" at bounding box center [545, 70] width 41 height 7
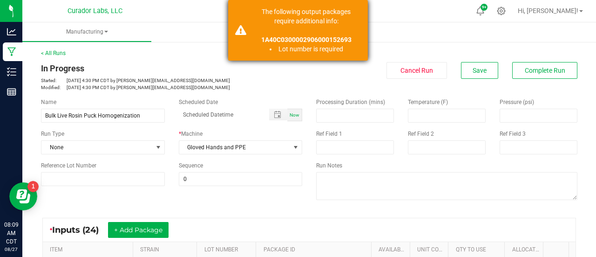
click at [282, 42] on p "1A40C0300002906000152693" at bounding box center [305, 39] width 109 height 9
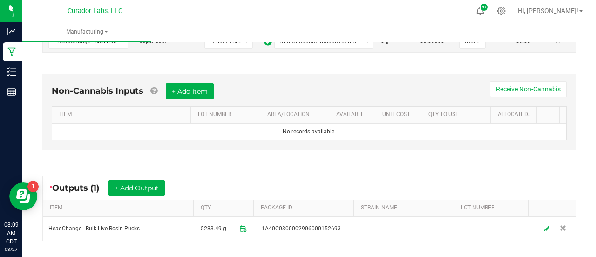
scroll to position [743, 0]
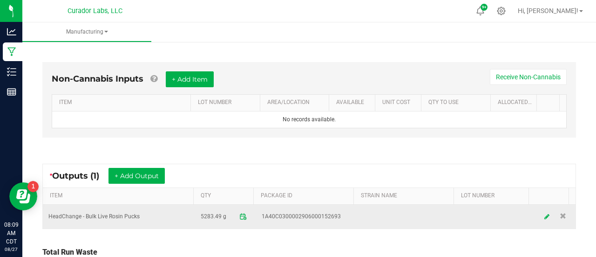
click at [330, 209] on td "1A40C0300002906000152693" at bounding box center [306, 216] width 101 height 24
click at [544, 213] on icon at bounding box center [547, 216] width 6 height 7
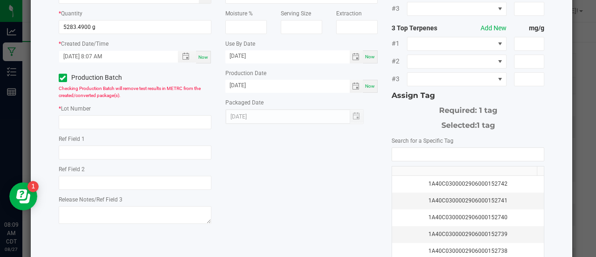
scroll to position [114, 0]
click at [137, 125] on input "text" at bounding box center [135, 122] width 153 height 14
type input "O"
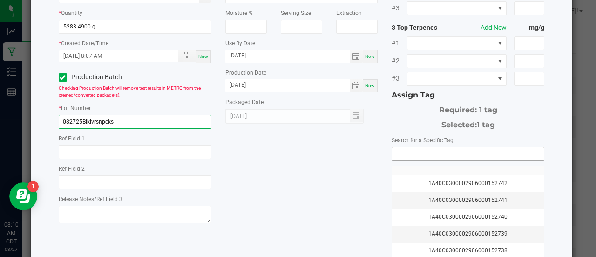
type input "082725Blklvrsnpcks"
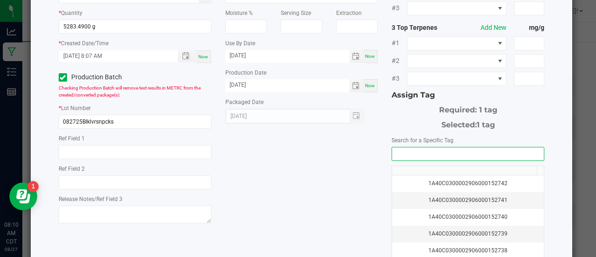
click at [413, 147] on input "NO DATA FOUND" at bounding box center [468, 153] width 152 height 13
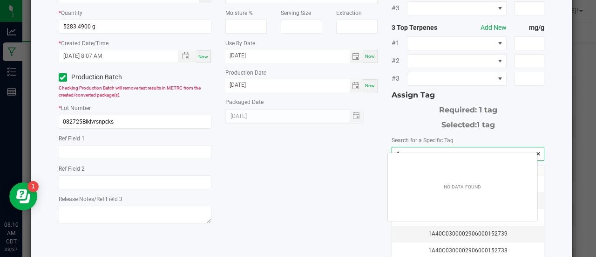
scroll to position [13, 150]
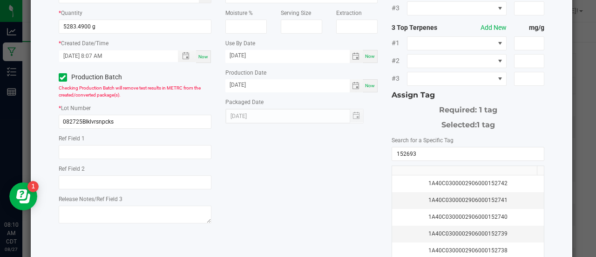
click at [345, 162] on div "* Item HeadChange - Bulk Live Rosin Pucks Strain * Quantity 5283.4900 g * Creat…" at bounding box center [302, 112] width 500 height 339
click at [459, 147] on input "152693" at bounding box center [468, 153] width 152 height 13
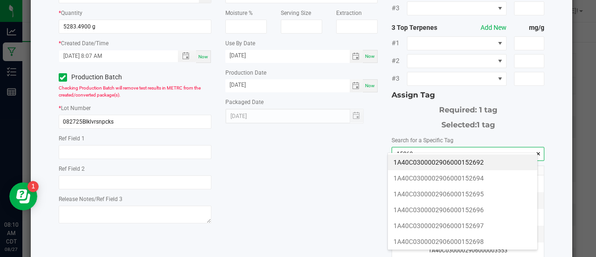
type input "15269"
click at [359, 155] on div "* Item HeadChange - Bulk Live Rosin Pucks Strain * Quantity 5283.4900 g * Creat…" at bounding box center [302, 112] width 500 height 339
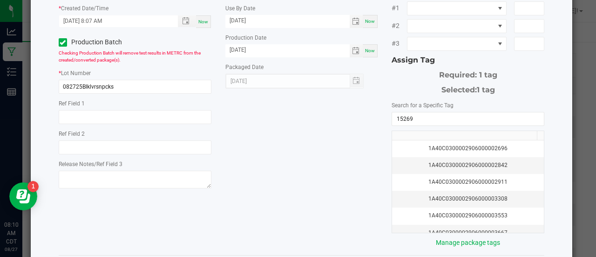
scroll to position [185, 0]
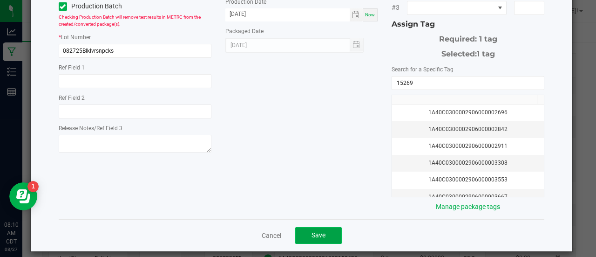
click at [325, 228] on button "Save" at bounding box center [318, 235] width 47 height 17
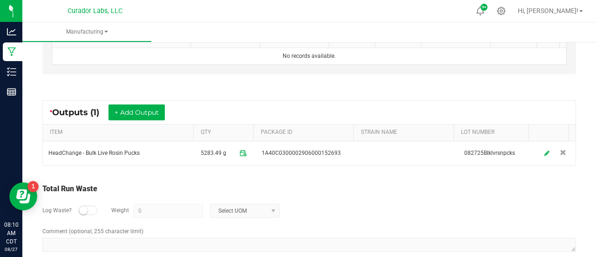
click at [372, 183] on div "Total Run Waste" at bounding box center [308, 188] width 533 height 11
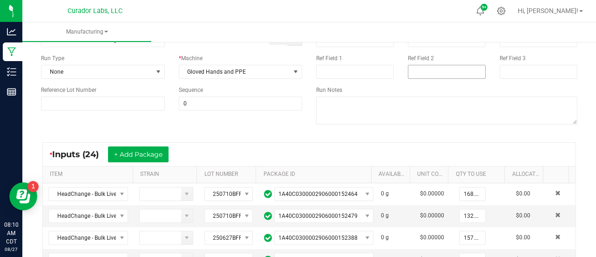
scroll to position [0, 0]
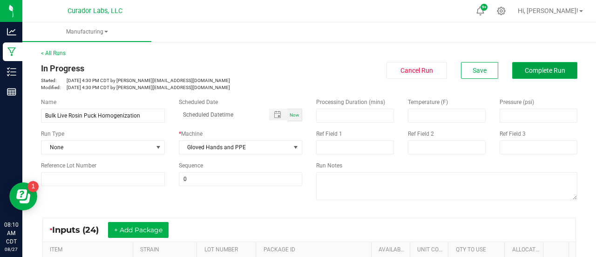
click at [528, 74] on button "Complete Run" at bounding box center [544, 70] width 65 height 17
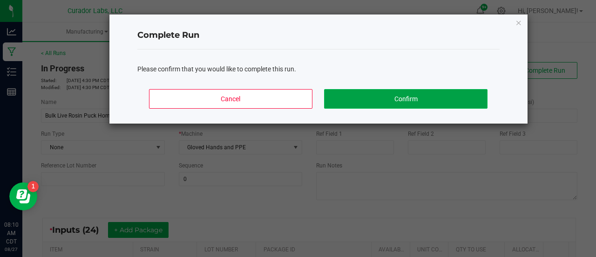
click at [446, 89] on button "Confirm" at bounding box center [405, 99] width 163 height 20
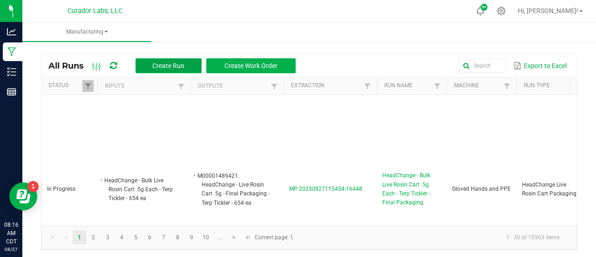
click at [164, 68] on span "Create Run" at bounding box center [168, 65] width 32 height 7
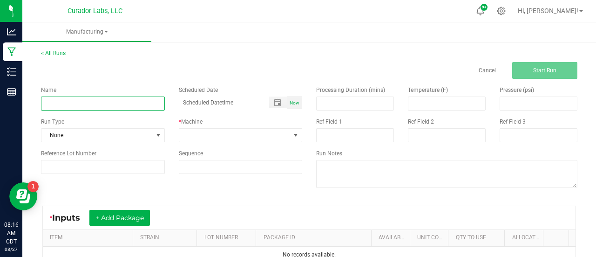
click at [117, 103] on input at bounding box center [103, 103] width 124 height 14
paste input "Headchange - Bulk Water Hash - Compound Z #2"
click at [75, 104] on input "Headchange - Bulk Water Hash - Compound Z #2" at bounding box center [103, 103] width 124 height 14
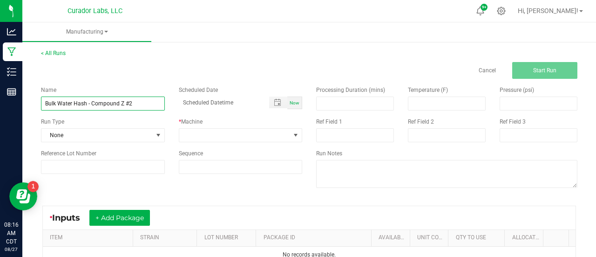
click at [86, 104] on input "Bulk Water Hash - Compound Z #2" at bounding box center [103, 103] width 124 height 14
type input "Bulk Live Rosin Pressing - Compound Z #2"
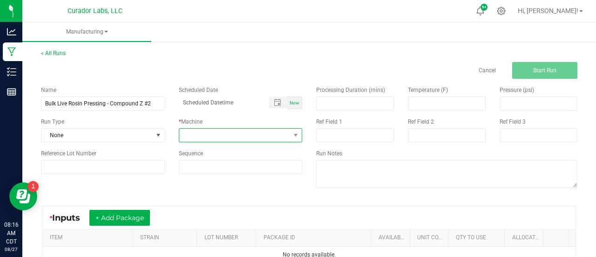
click at [260, 138] on span at bounding box center [234, 134] width 111 height 13
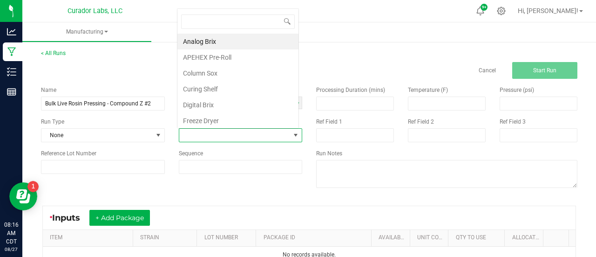
scroll to position [14, 120]
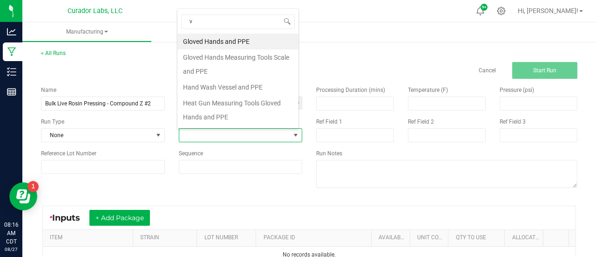
type input "v3"
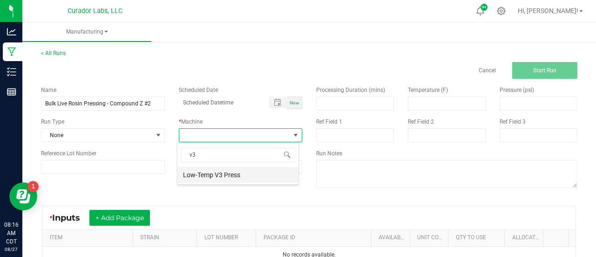
click at [217, 176] on li "Low-Temp V3 Press" at bounding box center [237, 175] width 121 height 16
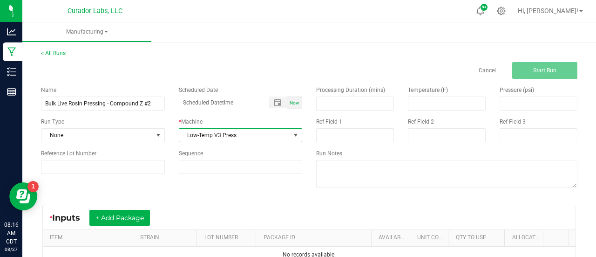
click at [216, 196] on div "Name Bulk Live Rosin Pressing - Compound Z #2 Scheduled Date Now Run Type None …" at bounding box center [309, 138] width 550 height 118
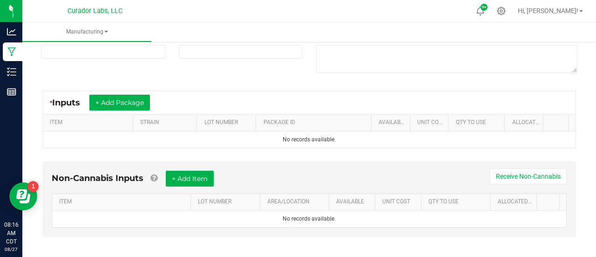
scroll to position [120, 0]
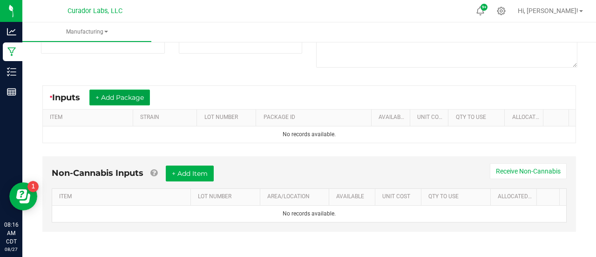
click at [133, 95] on button "+ Add Package" at bounding box center [119, 97] width 61 height 16
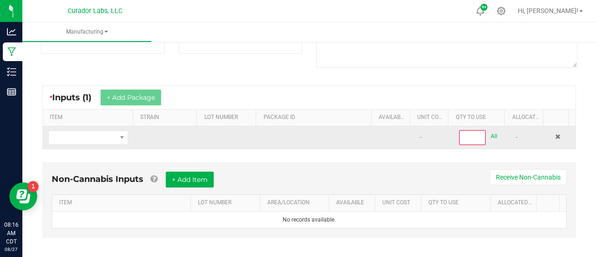
click at [113, 144] on td at bounding box center [88, 137] width 91 height 22
click at [108, 137] on span "NO DATA FOUND" at bounding box center [82, 137] width 67 height 13
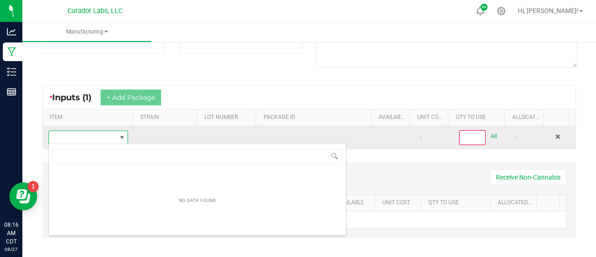
scroll to position [46539, 46476]
type input "Headchange - Bulk Water Hash - Compound Z #2"
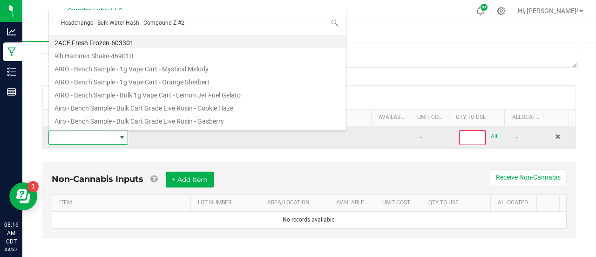
scroll to position [14, 76]
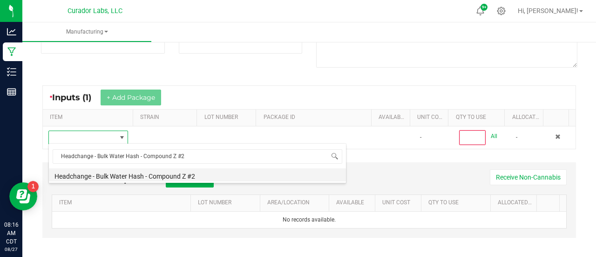
click at [174, 176] on li "Headchange - Bulk Water Hash - Compound Z #2" at bounding box center [197, 174] width 297 height 13
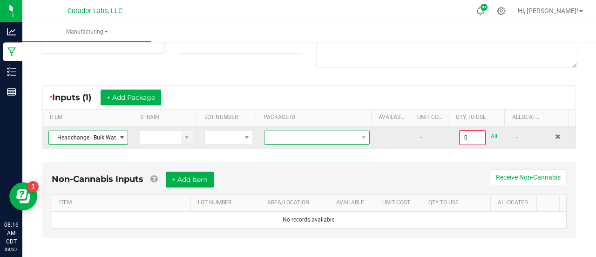
click at [300, 140] on span at bounding box center [310, 137] width 93 height 13
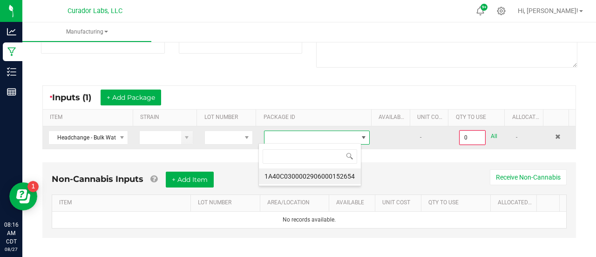
scroll to position [14, 102]
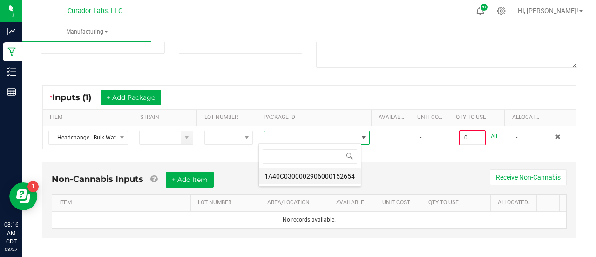
click at [308, 173] on li "1A40C0300002906000152654" at bounding box center [310, 176] width 102 height 16
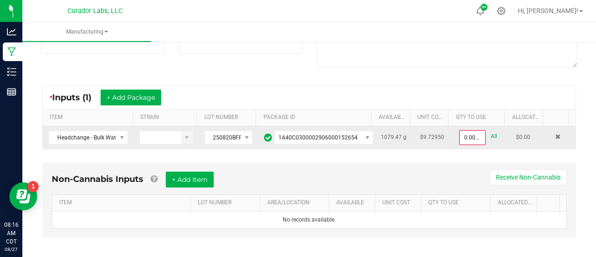
click at [491, 135] on link "All" at bounding box center [494, 136] width 7 height 13
type input "1079.4700 g"
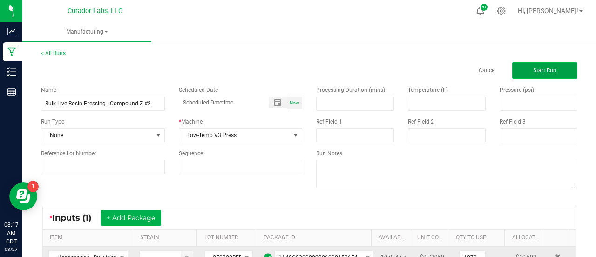
click at [525, 75] on button "Start Run" at bounding box center [544, 70] width 65 height 17
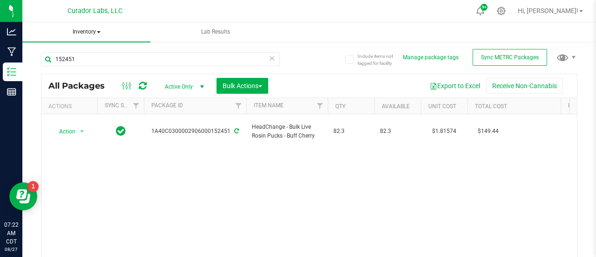
click at [84, 32] on span "Inventory" at bounding box center [86, 32] width 128 height 20
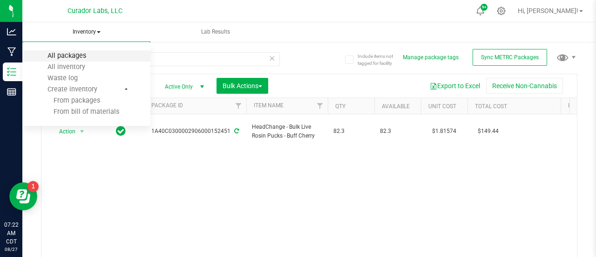
click at [63, 55] on span "All packages" at bounding box center [67, 56] width 64 height 8
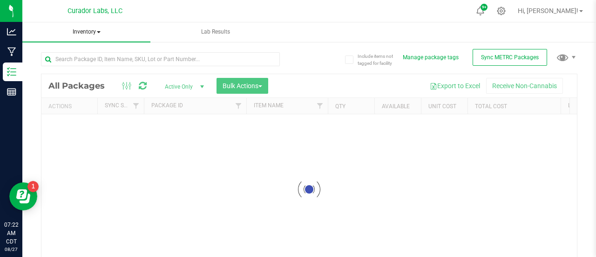
click at [84, 32] on div "Inventory All packages All inventory Waste log Create inventory Lab Results Inc…" at bounding box center [309, 139] width 574 height 234
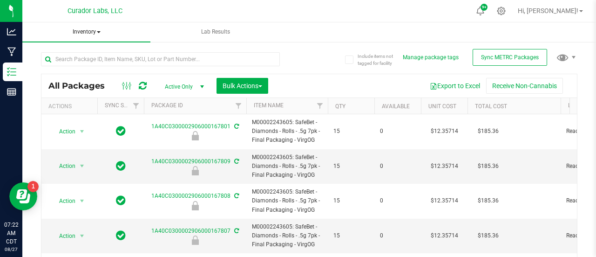
click at [81, 33] on span "Inventory" at bounding box center [86, 32] width 128 height 20
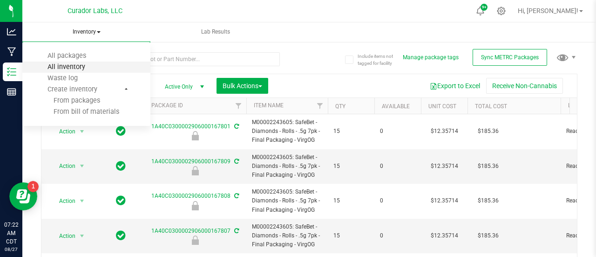
click at [72, 68] on span "All inventory" at bounding box center [66, 67] width 63 height 8
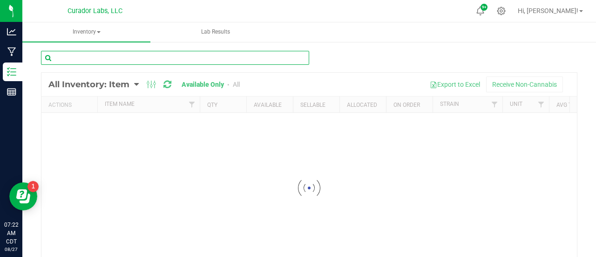
click at [70, 59] on input "text" at bounding box center [175, 58] width 268 height 14
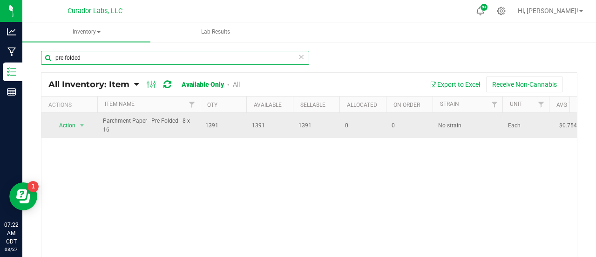
type input "pre-folded"
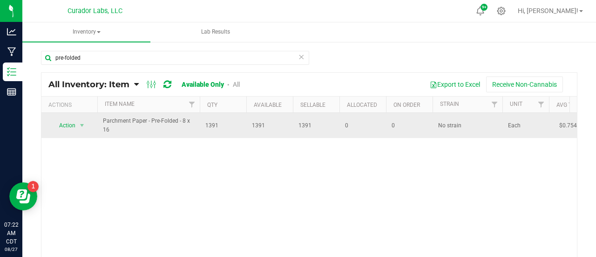
drag, startPoint x: 113, startPoint y: 133, endPoint x: 97, endPoint y: 121, distance: 19.6
click at [97, 121] on td "Parchment Paper - Pre-Folded - 8 x 16" at bounding box center [148, 125] width 102 height 25
copy span "Parchment Paper - Pre-Folded - 8 x 16"
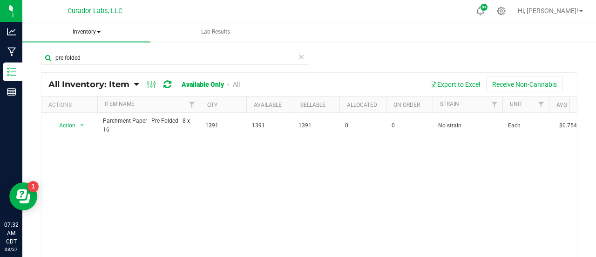
click at [80, 33] on span "Inventory" at bounding box center [86, 32] width 128 height 20
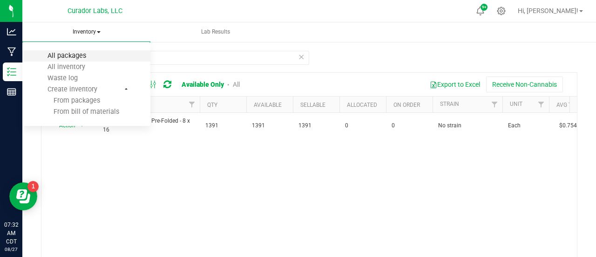
click at [69, 54] on span "All packages" at bounding box center [67, 56] width 64 height 8
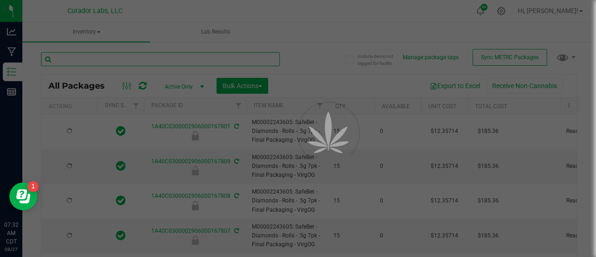
click at [71, 62] on input "text" at bounding box center [160, 59] width 239 height 14
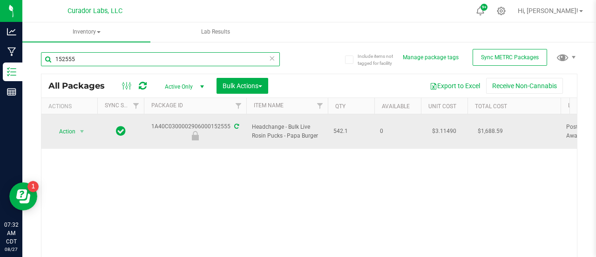
type input "152555"
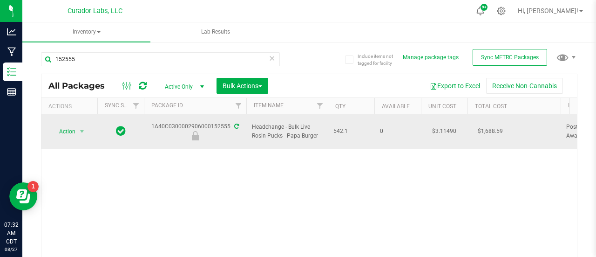
drag, startPoint x: 322, startPoint y: 131, endPoint x: 253, endPoint y: 127, distance: 68.5
click at [253, 127] on span "Headchange - Bulk Live Rosin Pucks - Papa Burger" at bounding box center [287, 131] width 70 height 18
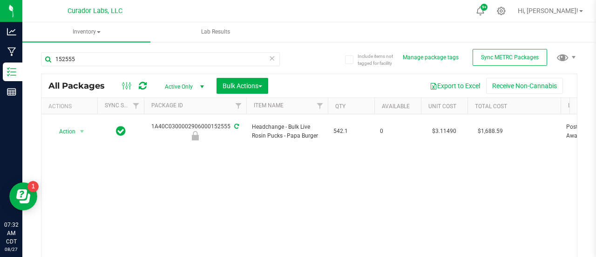
click at [293, 139] on div "Action Action Edit attributes Global inventory Locate package Package audit log…" at bounding box center [308, 195] width 535 height 162
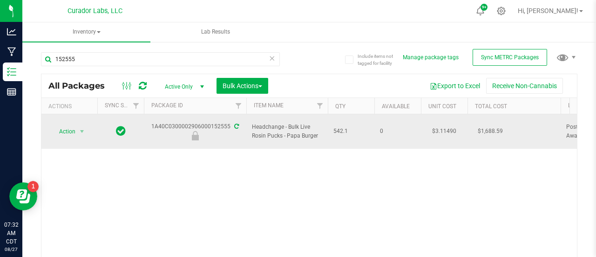
drag, startPoint x: 321, startPoint y: 134, endPoint x: 253, endPoint y: 119, distance: 69.5
click at [253, 122] on span "Headchange - Bulk Live Rosin Pucks - Papa Burger" at bounding box center [287, 131] width 70 height 18
drag, startPoint x: 250, startPoint y: 122, endPoint x: 324, endPoint y: 132, distance: 74.6
click at [324, 132] on td "Headchange - Bulk Live Rosin Pucks - Papa Burger" at bounding box center [286, 131] width 81 height 34
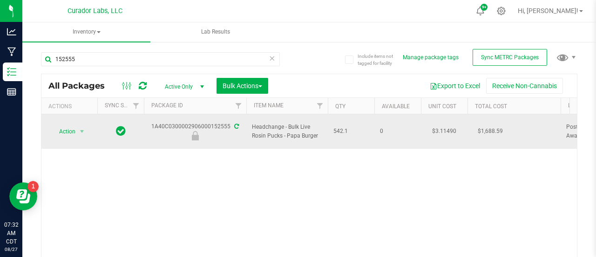
copy span "Headchange - Bulk Live Rosin Pucks - Papa Burger"
click at [75, 126] on span "Action" at bounding box center [69, 131] width 37 height 13
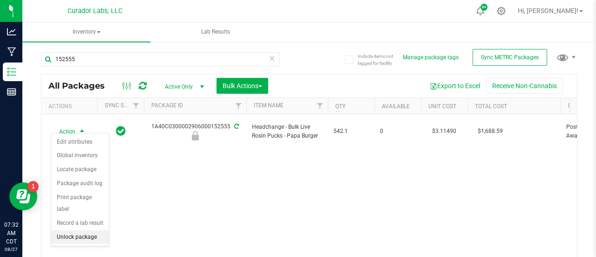
click at [62, 236] on li "Unlock package" at bounding box center [80, 237] width 58 height 14
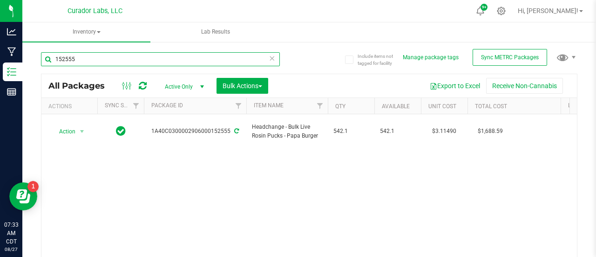
click at [107, 59] on input "152555" at bounding box center [160, 59] width 239 height 14
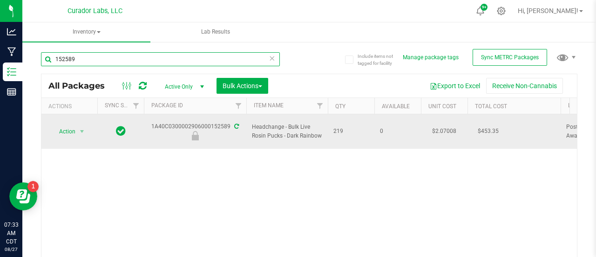
type input "152589"
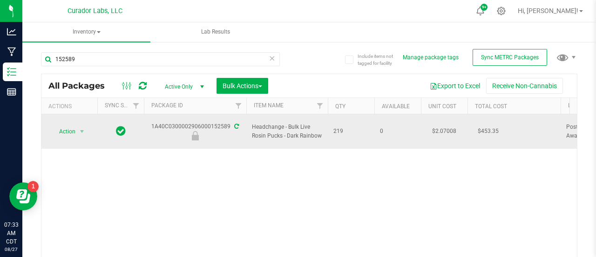
drag, startPoint x: 323, startPoint y: 131, endPoint x: 247, endPoint y: 121, distance: 76.1
click at [247, 121] on td "Headchange - Bulk Live Rosin Pucks - Dark Rainbow" at bounding box center [286, 131] width 81 height 34
copy span "Headchange - Bulk Live Rosin Pucks - Dark Rainbow"
click at [78, 128] on span "select" at bounding box center [81, 131] width 7 height 7
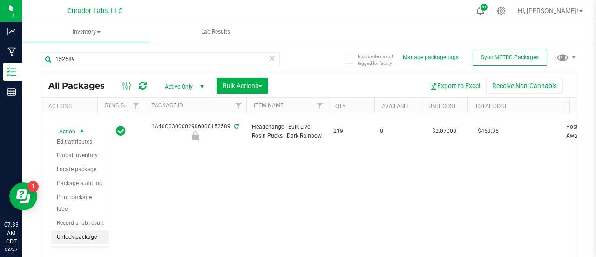
click at [67, 232] on li "Unlock package" at bounding box center [80, 237] width 58 height 14
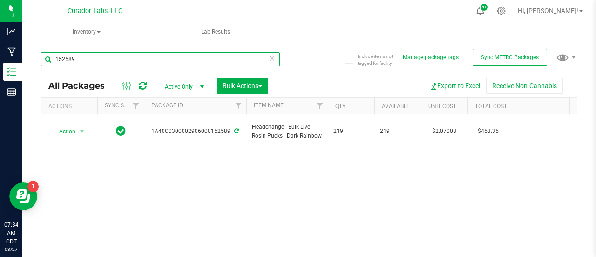
click at [83, 59] on input "152589" at bounding box center [160, 59] width 239 height 14
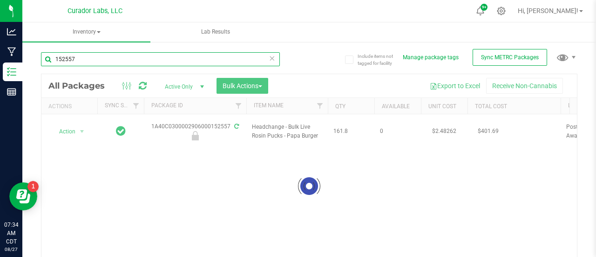
type input "152557"
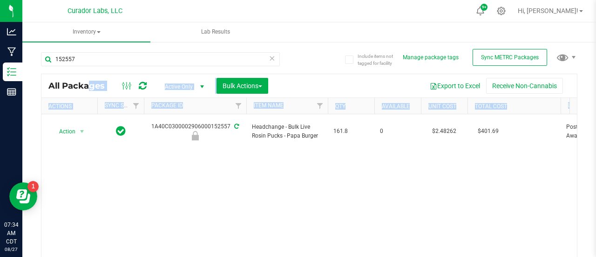
drag, startPoint x: 318, startPoint y: 135, endPoint x: 315, endPoint y: 142, distance: 8.1
click at [315, 142] on div "Action Action Edit attributes Global inventory Locate package Package audit log…" at bounding box center [308, 195] width 535 height 162
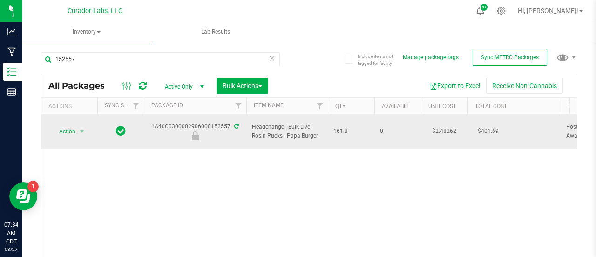
drag, startPoint x: 318, startPoint y: 131, endPoint x: 249, endPoint y: 123, distance: 69.8
click at [249, 123] on td "Headchange - Bulk Live Rosin Pucks - Papa Burger" at bounding box center [286, 131] width 81 height 34
copy span "Headchange - Bulk Live Rosin Pucks - Papa Burger"
click at [79, 128] on span "select" at bounding box center [81, 131] width 7 height 7
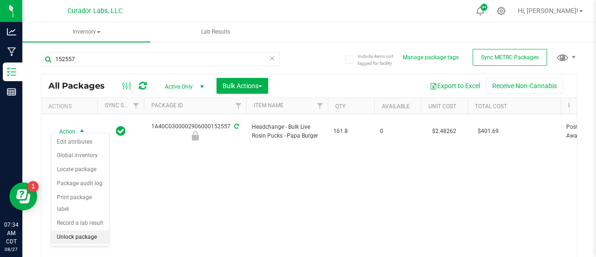
click at [73, 236] on li "Unlock package" at bounding box center [80, 237] width 58 height 14
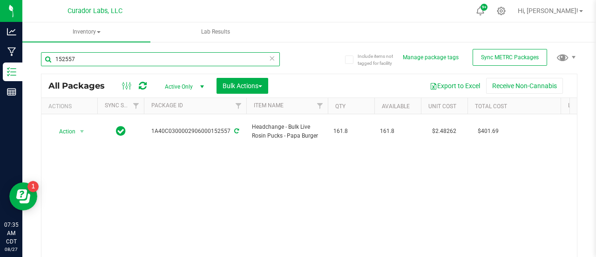
click at [174, 53] on input "152557" at bounding box center [160, 59] width 239 height 14
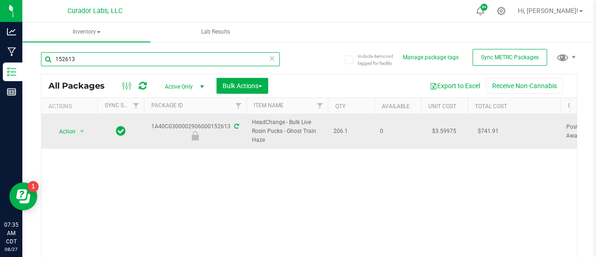
type input "152613"
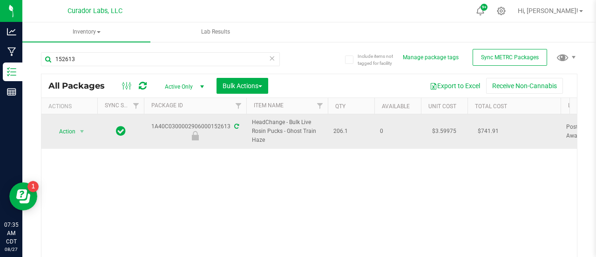
drag, startPoint x: 273, startPoint y: 140, endPoint x: 242, endPoint y: 123, distance: 35.6
copy tr "HeadChange - Bulk Live Rosin Pucks - Ghost Train Haze"
click at [75, 132] on span "Action" at bounding box center [69, 131] width 37 height 13
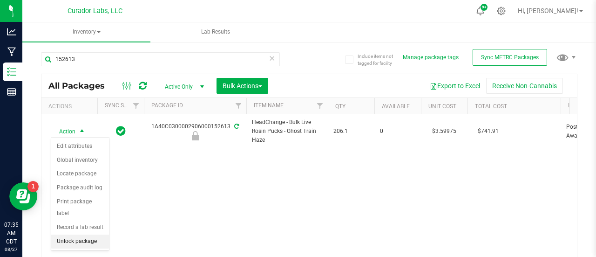
click at [75, 242] on li "Unlock package" at bounding box center [80, 241] width 58 height 14
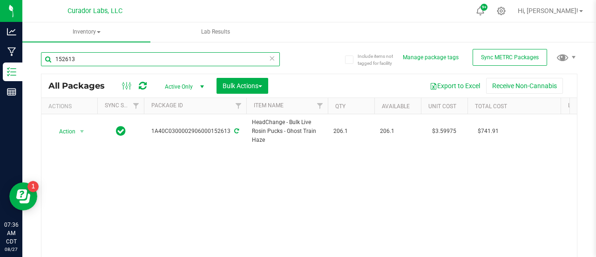
click at [95, 62] on input "152613" at bounding box center [160, 59] width 239 height 14
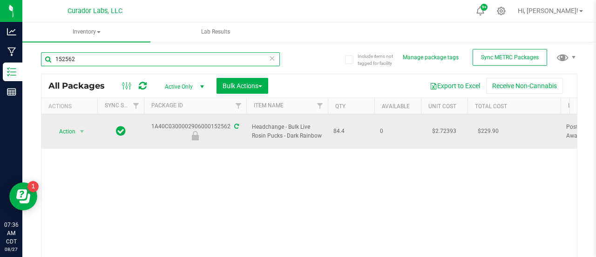
type input "152562"
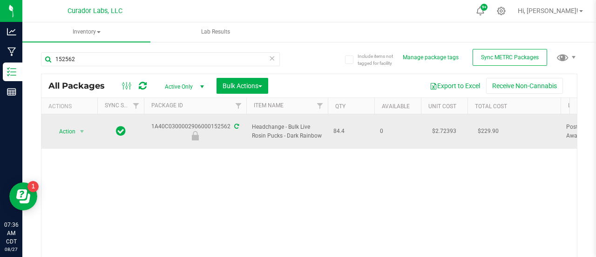
drag, startPoint x: 322, startPoint y: 132, endPoint x: 250, endPoint y: 122, distance: 73.2
click at [250, 122] on td "Headchange - Bulk Live Rosin Pucks - Dark Rainbow" at bounding box center [286, 131] width 81 height 34
copy span "Headchange - Bulk Live Rosin Pucks - Dark Rainbow"
click at [70, 129] on span "Action" at bounding box center [63, 131] width 25 height 13
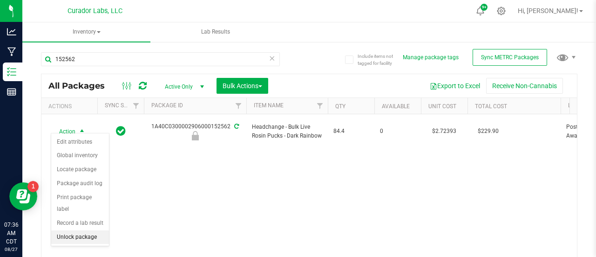
click at [75, 237] on li "Unlock package" at bounding box center [80, 237] width 58 height 14
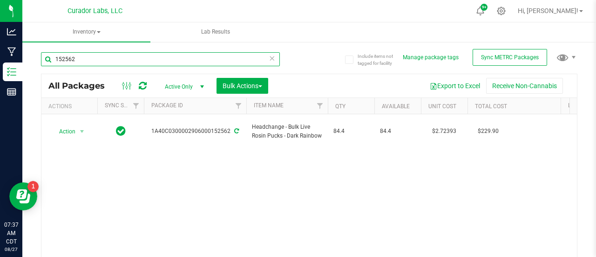
click at [79, 60] on input "152562" at bounding box center [160, 59] width 239 height 14
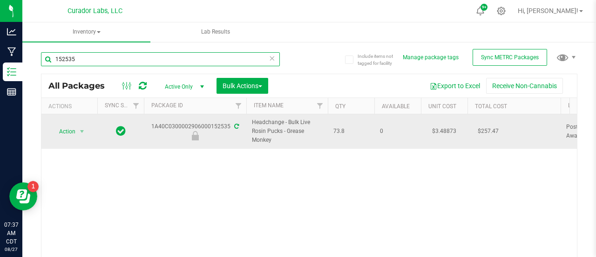
type input "152535"
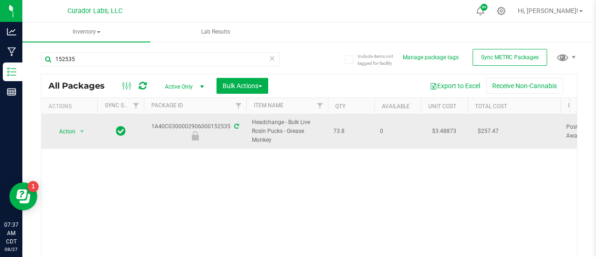
drag, startPoint x: 277, startPoint y: 139, endPoint x: 250, endPoint y: 119, distance: 34.0
click at [250, 119] on td "Headchange - Bulk Live Rosin Pucks - Grease Monkey" at bounding box center [286, 131] width 81 height 34
copy span "Headchange - Bulk Live Rosin Pucks - Grease Monkey"
click at [82, 128] on span "select" at bounding box center [81, 131] width 7 height 7
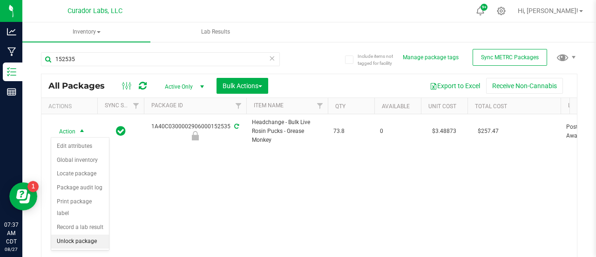
click at [64, 240] on li "Unlock package" at bounding box center [80, 241] width 58 height 14
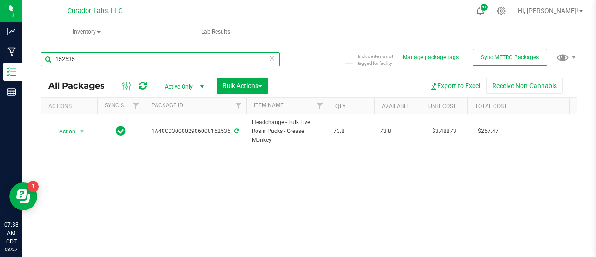
click at [98, 63] on input "152535" at bounding box center [160, 59] width 239 height 14
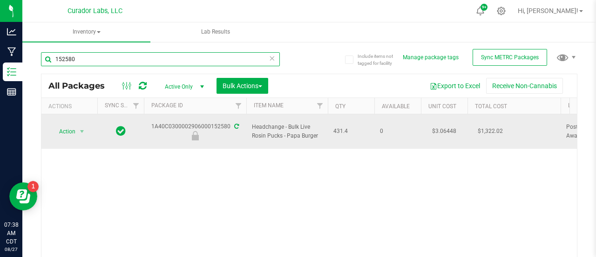
type input "152580"
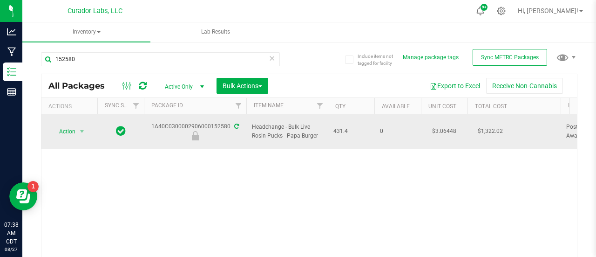
drag, startPoint x: 320, startPoint y: 132, endPoint x: 250, endPoint y: 122, distance: 71.5
click at [250, 122] on td "Headchange - Bulk Live Rosin Pucks - Papa Burger" at bounding box center [286, 131] width 81 height 34
copy span "Headchange - Bulk Live Rosin Pucks - Papa Burger"
click at [65, 128] on span "Action" at bounding box center [63, 131] width 25 height 13
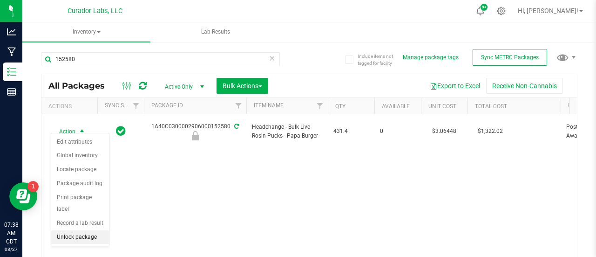
click at [66, 238] on li "Unlock package" at bounding box center [80, 237] width 58 height 14
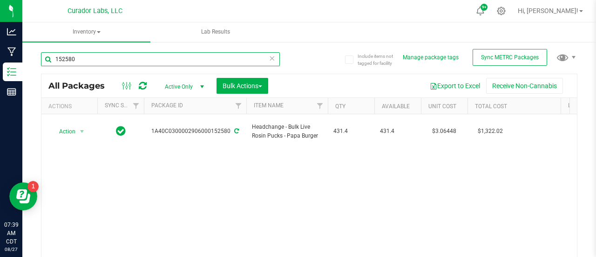
click at [95, 60] on input "152580" at bounding box center [160, 59] width 239 height 14
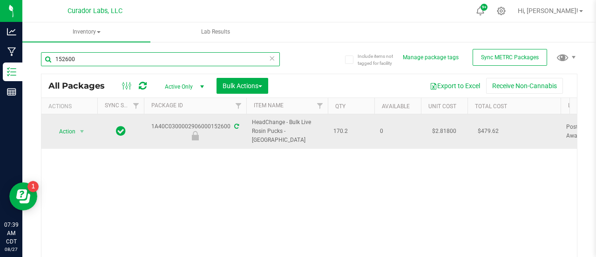
type input "152600"
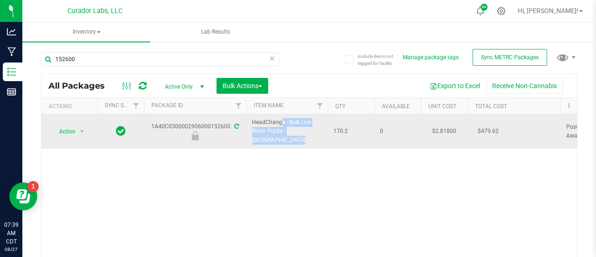
drag, startPoint x: 318, startPoint y: 134, endPoint x: 252, endPoint y: 120, distance: 68.0
click at [252, 120] on span "HeadChange - Bulk Live Rosin Pucks - Tallymon" at bounding box center [287, 131] width 70 height 27
copy span "HeadChange - Bulk Live Rosin Pucks - Tallymon"
click at [65, 125] on span "Action" at bounding box center [63, 131] width 25 height 13
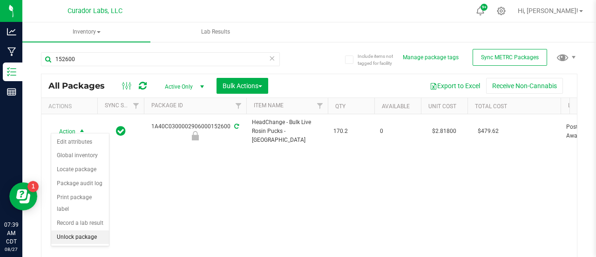
click at [74, 240] on li "Unlock package" at bounding box center [80, 237] width 58 height 14
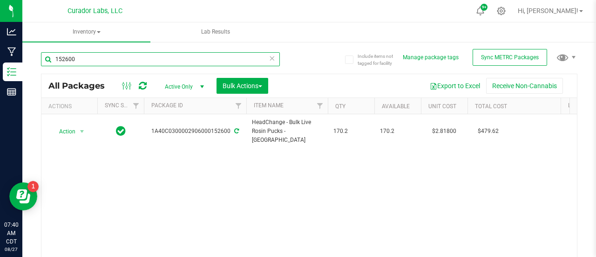
click at [114, 61] on input "152600" at bounding box center [160, 59] width 239 height 14
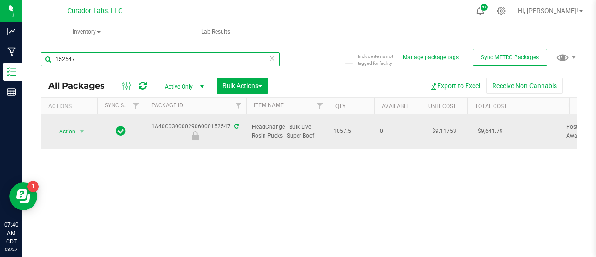
type input "152547"
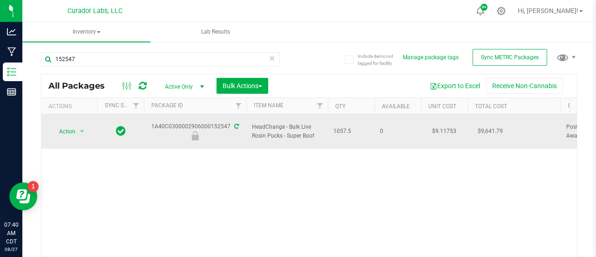
drag, startPoint x: 316, startPoint y: 130, endPoint x: 251, endPoint y: 123, distance: 64.6
click at [252, 123] on span "HeadChange - Bulk Live Rosin Pucks - Super Boof" at bounding box center [287, 131] width 70 height 18
copy span "HeadChange - Bulk Live Rosin Pucks - Super Boof"
click at [55, 125] on span "Action" at bounding box center [63, 131] width 25 height 13
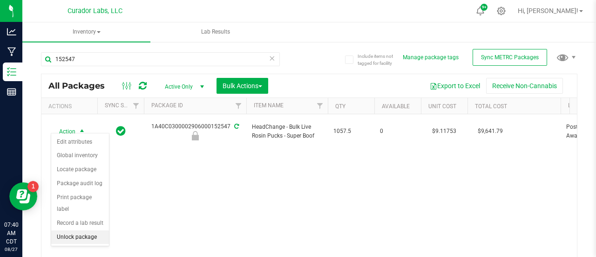
click at [74, 234] on li "Unlock package" at bounding box center [80, 237] width 58 height 14
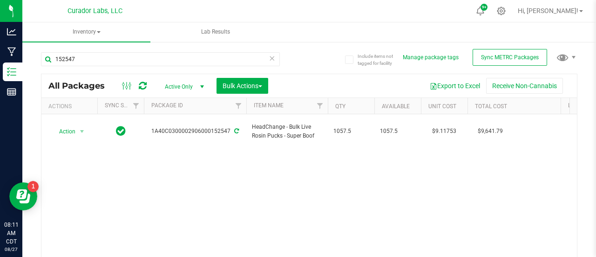
click at [269, 56] on icon at bounding box center [272, 57] width 7 height 11
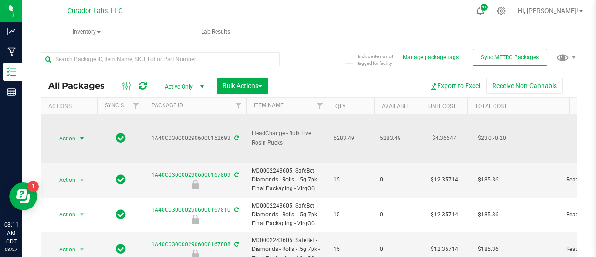
click at [78, 138] on span "select" at bounding box center [81, 138] width 7 height 7
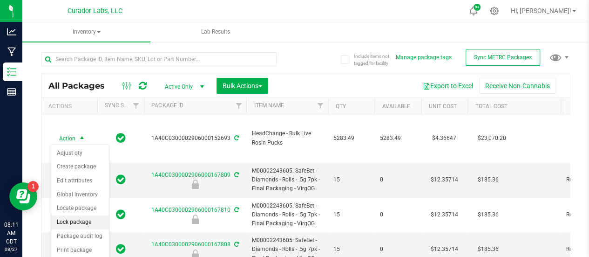
click at [97, 216] on li "Lock package" at bounding box center [80, 222] width 58 height 14
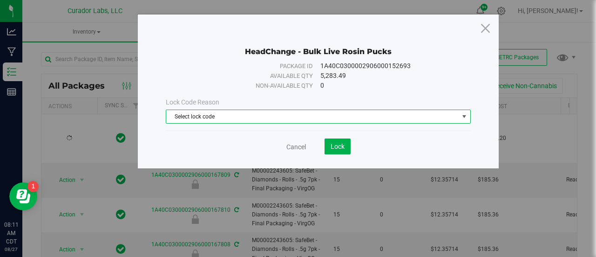
click at [218, 116] on span "Select lock code" at bounding box center [312, 116] width 292 height 13
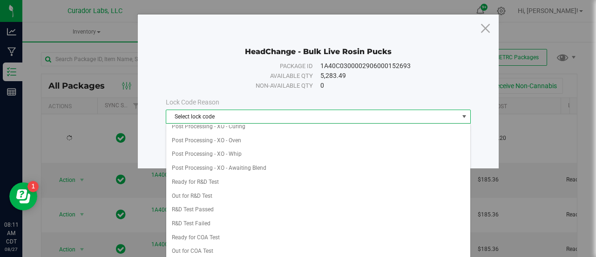
scroll to position [253, 0]
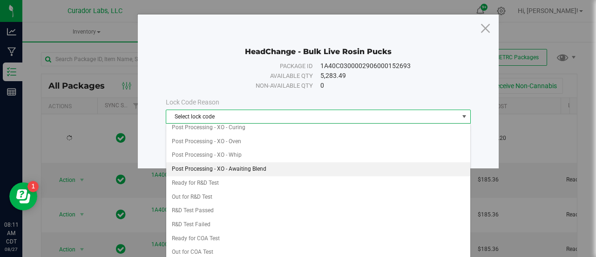
click at [242, 162] on li "Post Processing - XO - Awaiting Blend" at bounding box center [318, 169] width 304 height 14
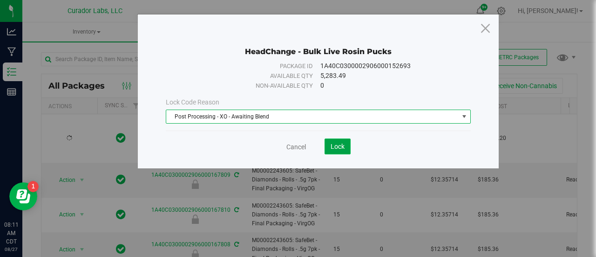
click at [339, 142] on span "Lock" at bounding box center [338, 145] width 14 height 7
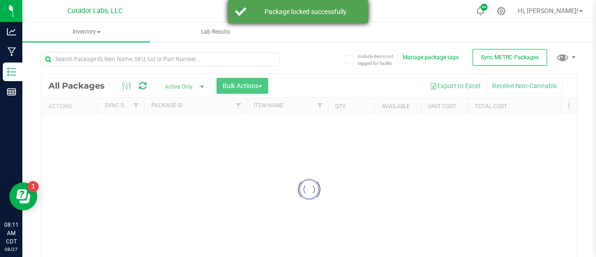
click at [263, 19] on div "Package locked successfully." at bounding box center [298, 11] width 140 height 23
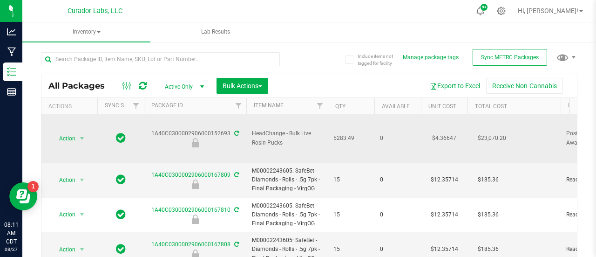
drag, startPoint x: 290, startPoint y: 140, endPoint x: 243, endPoint y: 134, distance: 46.5
copy tr "HeadChange - Bulk Live Rosin Pucks"
click at [210, 129] on div "1A40C0300002906000152693" at bounding box center [194, 138] width 105 height 18
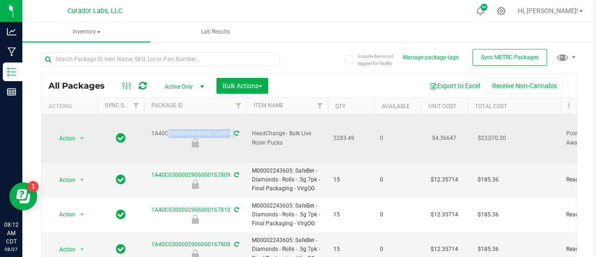
copy div "1A40C0300002906000152693"
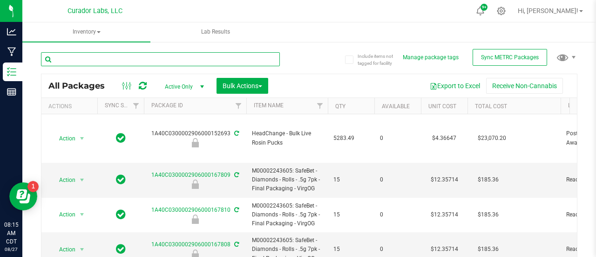
click at [76, 55] on input "text" at bounding box center [160, 59] width 239 height 14
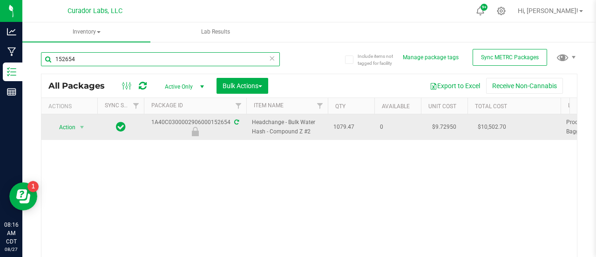
type input "152654"
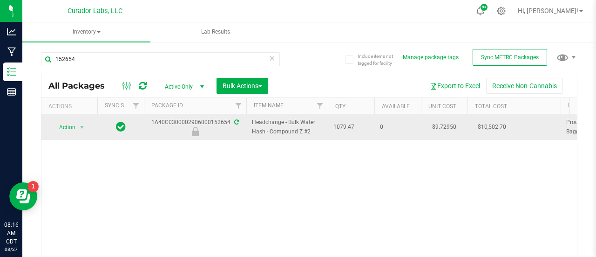
drag, startPoint x: 313, startPoint y: 131, endPoint x: 250, endPoint y: 127, distance: 63.4
click at [250, 127] on td "Headchange - Bulk Water Hash - Compound Z #2" at bounding box center [286, 127] width 81 height 26
copy span "Headchange - Bulk Water Hash - Compound Z #2"
click at [69, 122] on span "Action" at bounding box center [63, 127] width 25 height 13
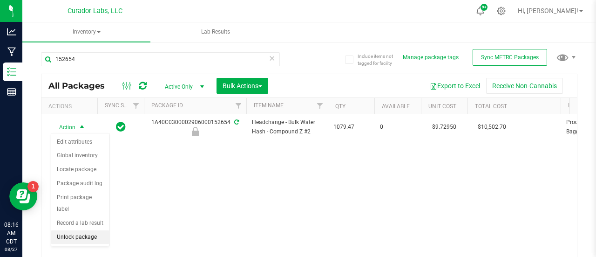
click at [88, 231] on li "Unlock package" at bounding box center [80, 237] width 58 height 14
